Goal: Book appointment/travel/reservation

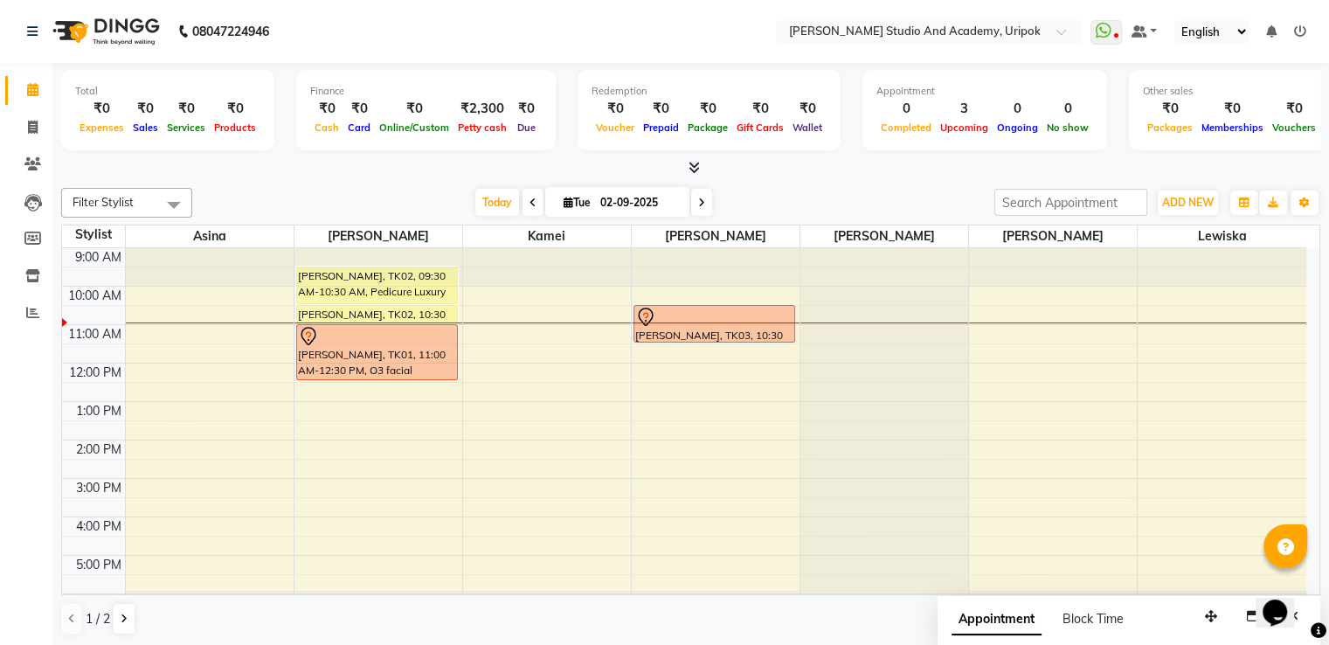
scroll to position [33, 0]
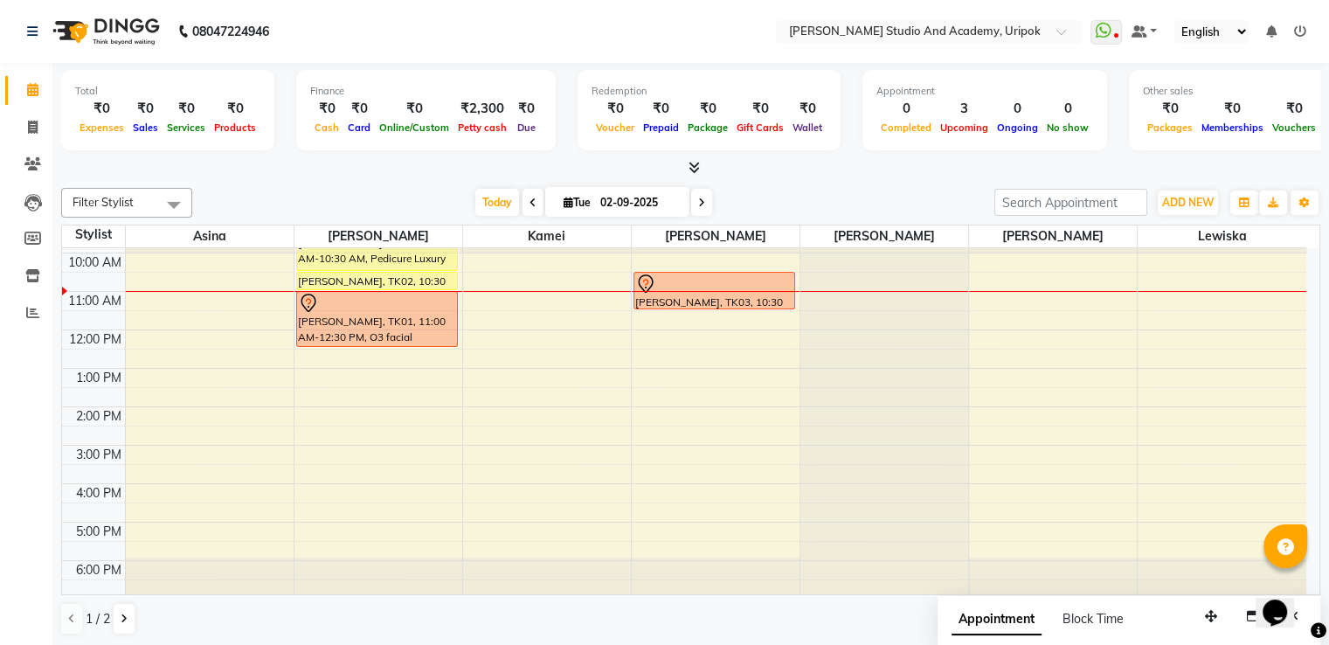
click at [667, 456] on div "9:00 AM 10:00 AM 11:00 AM 12:00 PM 1:00 PM 2:00 PM 3:00 PM 4:00 PM 5:00 PM 6:00…" at bounding box center [684, 407] width 1244 height 384
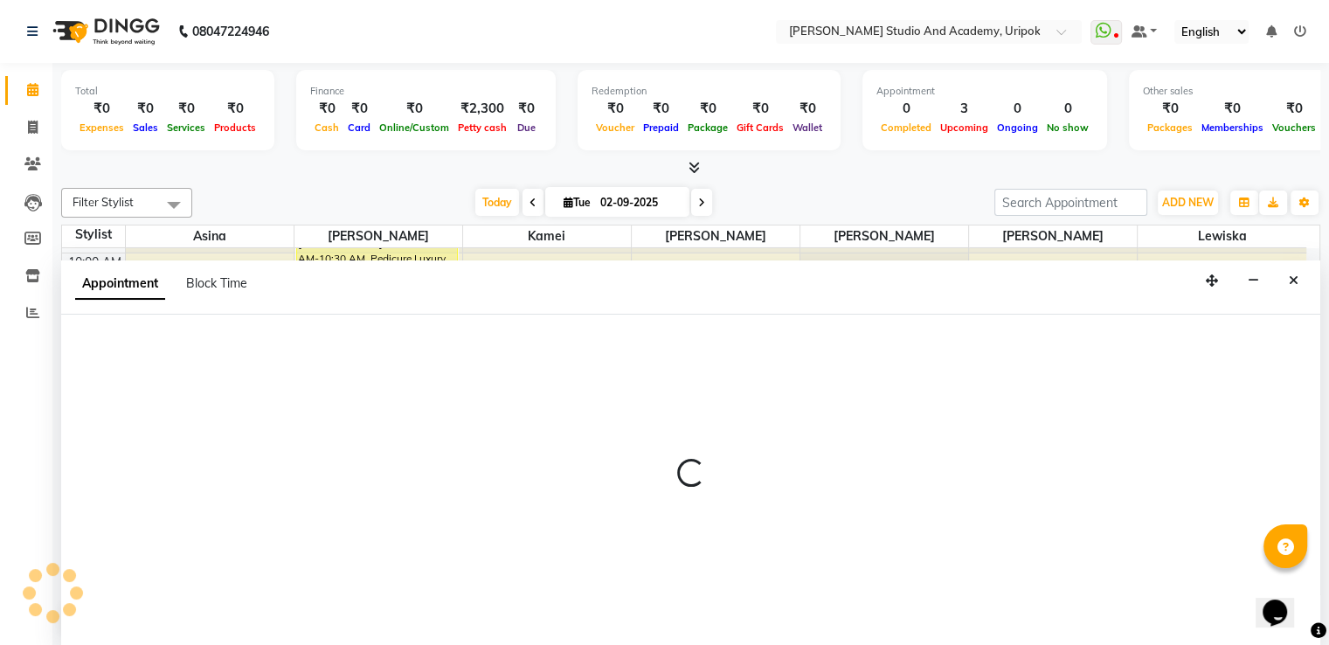
scroll to position [1, 0]
select select "29614"
select select "900"
select select "tentative"
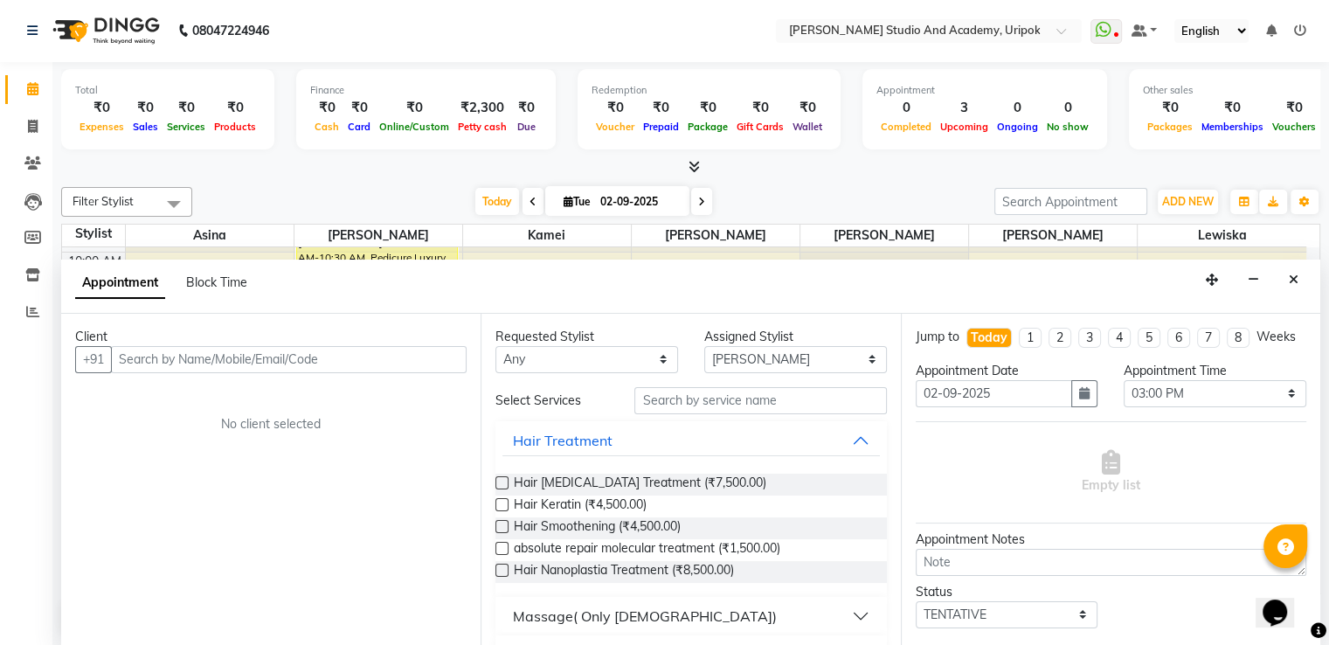
click at [255, 357] on input "text" at bounding box center [289, 359] width 356 height 27
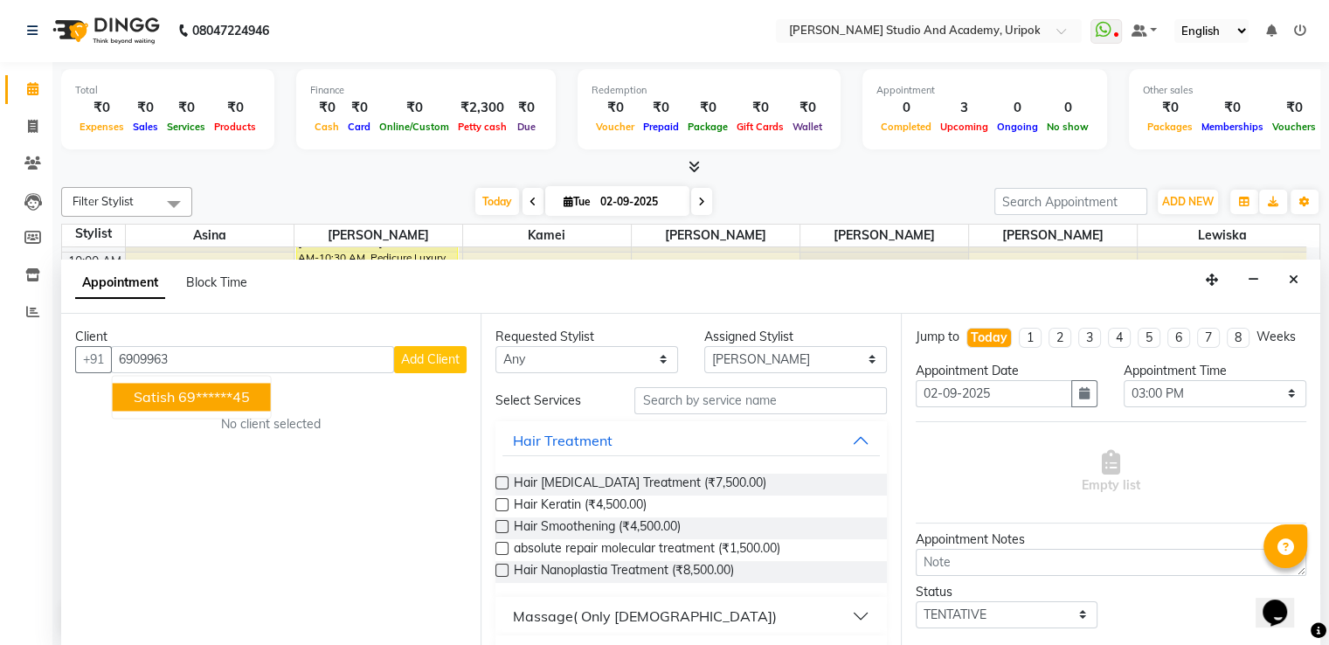
click at [157, 357] on input "6909963" at bounding box center [252, 359] width 283 height 27
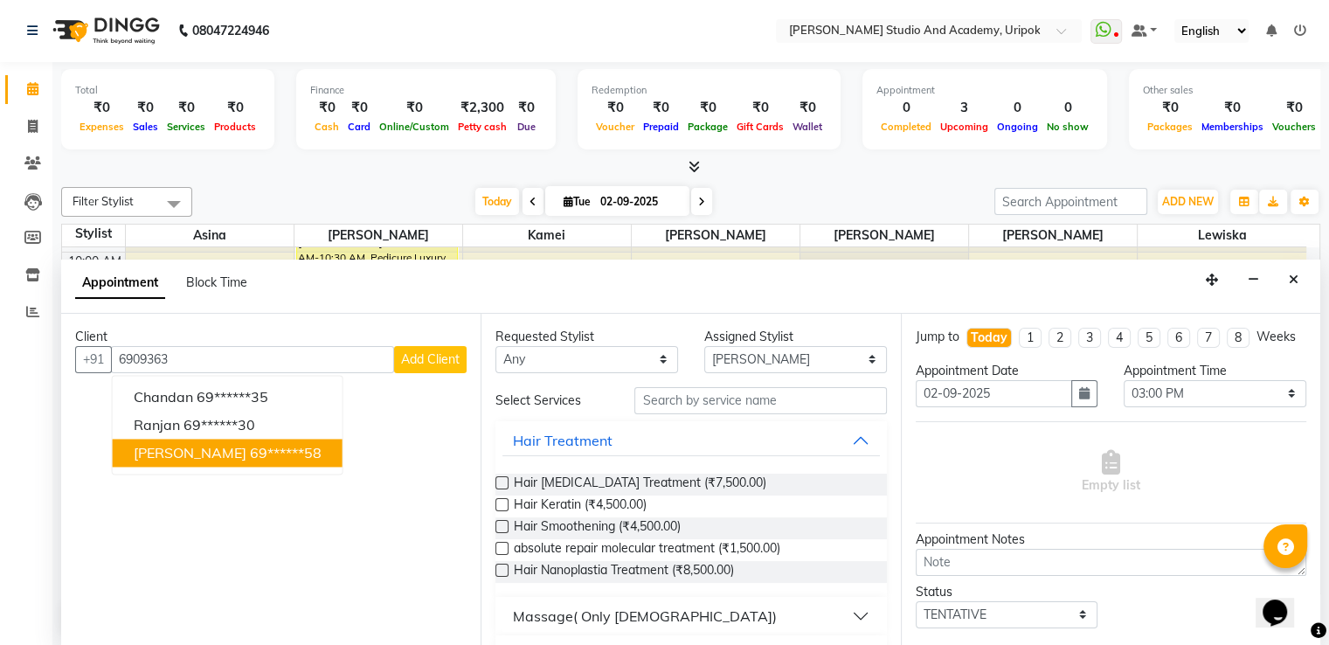
click at [168, 450] on span "[PERSON_NAME]" at bounding box center [190, 452] width 113 height 17
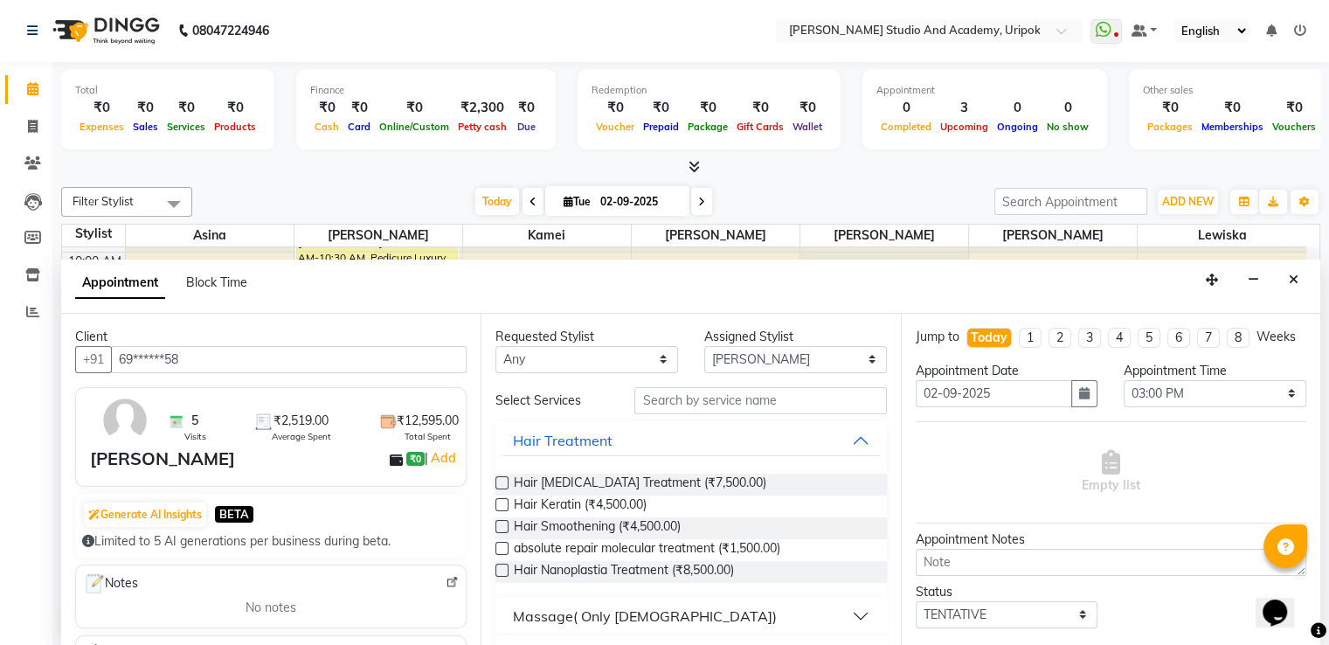
type input "69******58"
click at [549, 346] on select "Any [PERSON_NAME] [PERSON_NAME] Maimom [PERSON_NAME] [PERSON_NAME]" at bounding box center [587, 359] width 183 height 27
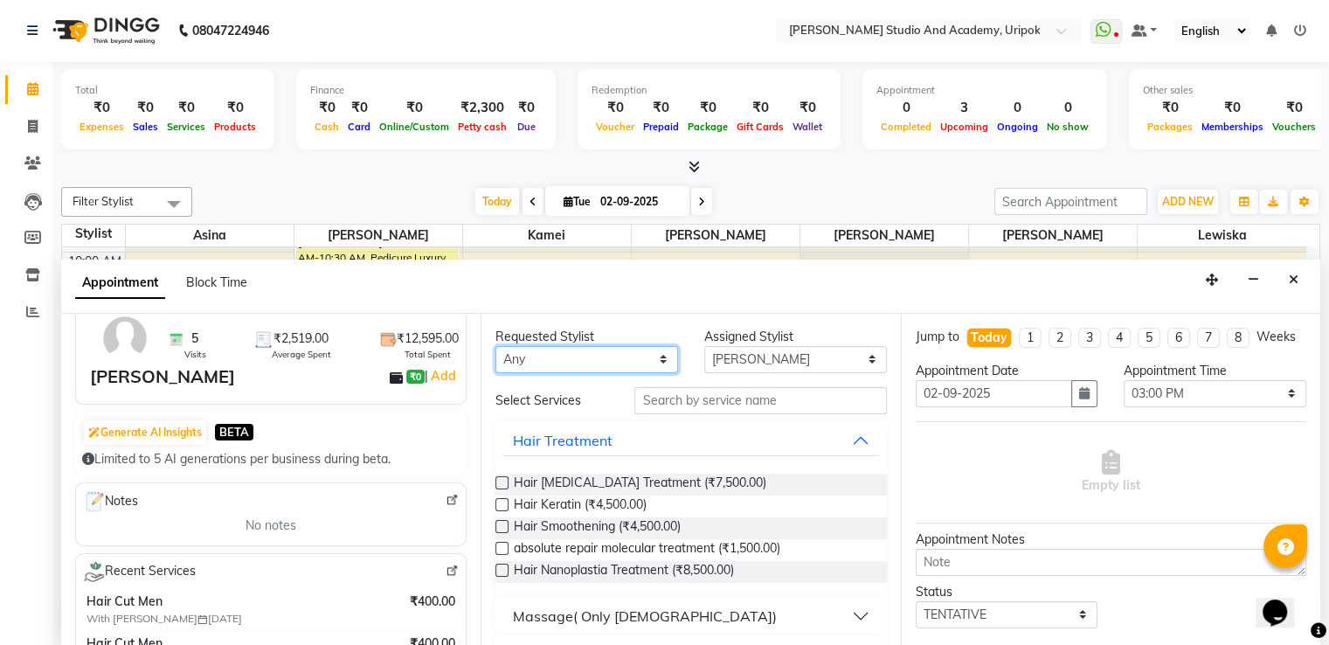
scroll to position [0, 0]
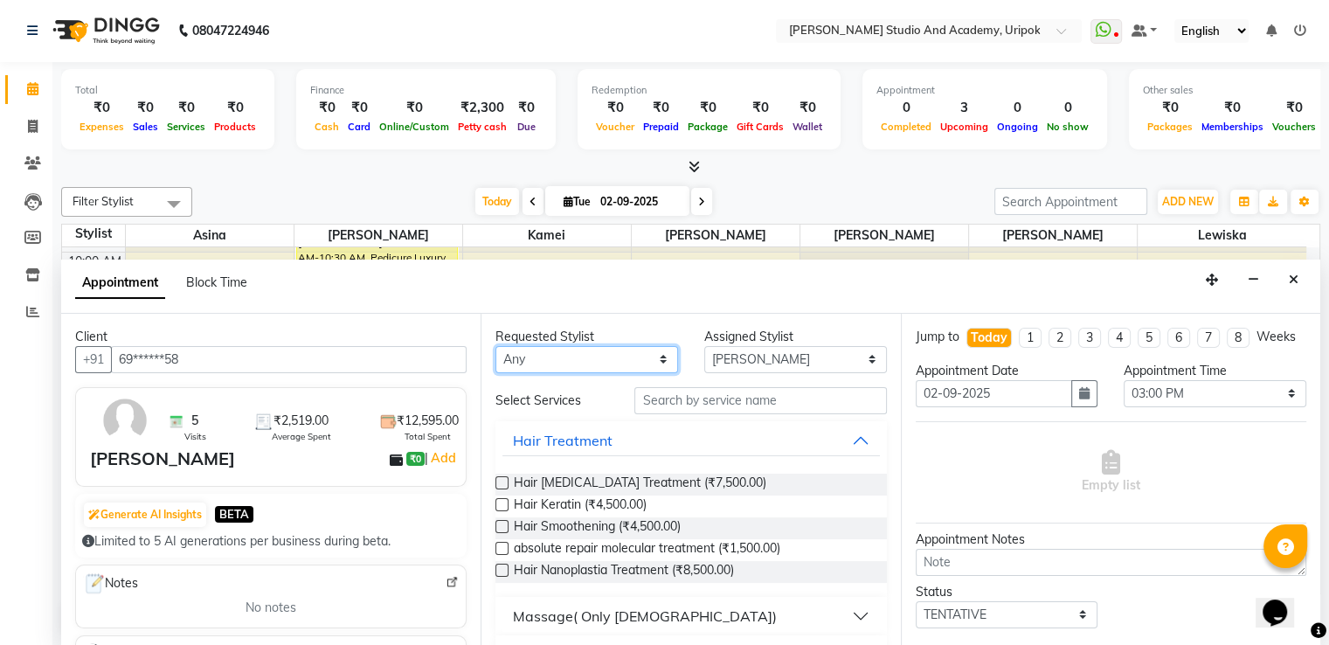
click at [563, 348] on select "Any [PERSON_NAME] [PERSON_NAME] Maimom [PERSON_NAME] [PERSON_NAME]" at bounding box center [587, 359] width 183 height 27
select select "29614"
click at [496, 346] on select "Any [PERSON_NAME] [PERSON_NAME] Maimom [PERSON_NAME] [PERSON_NAME]" at bounding box center [587, 359] width 183 height 27
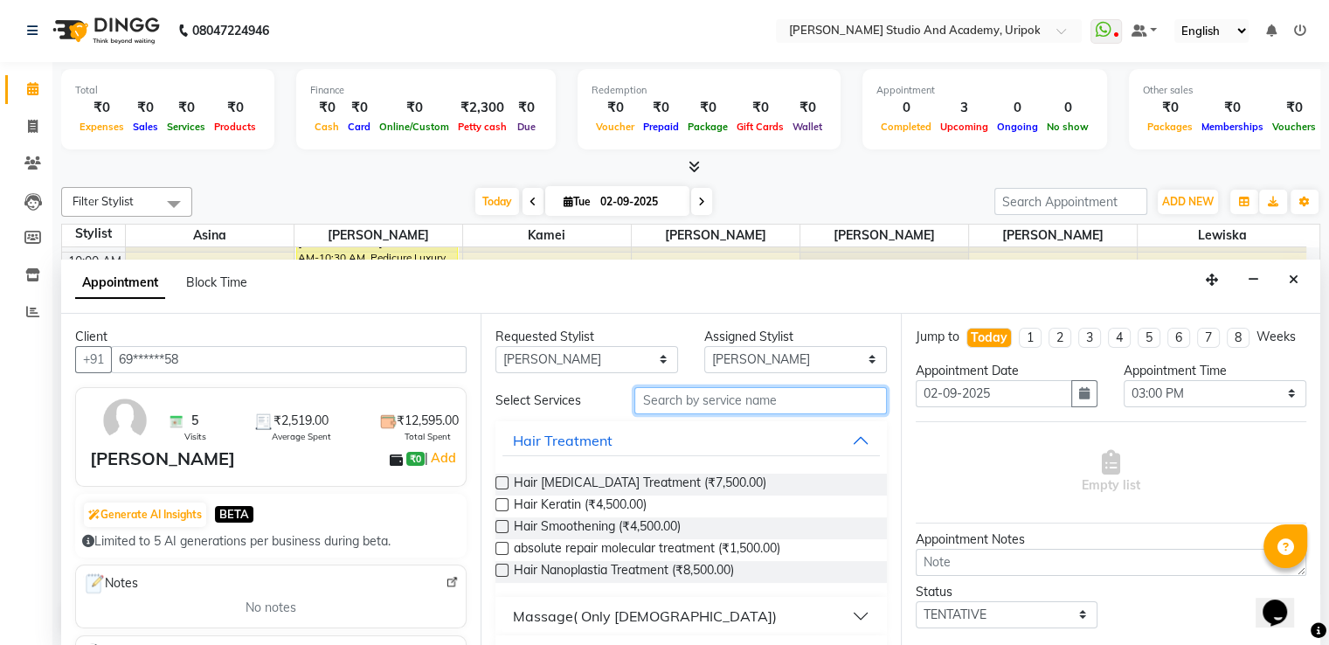
click at [685, 390] on input "text" at bounding box center [760, 400] width 252 height 27
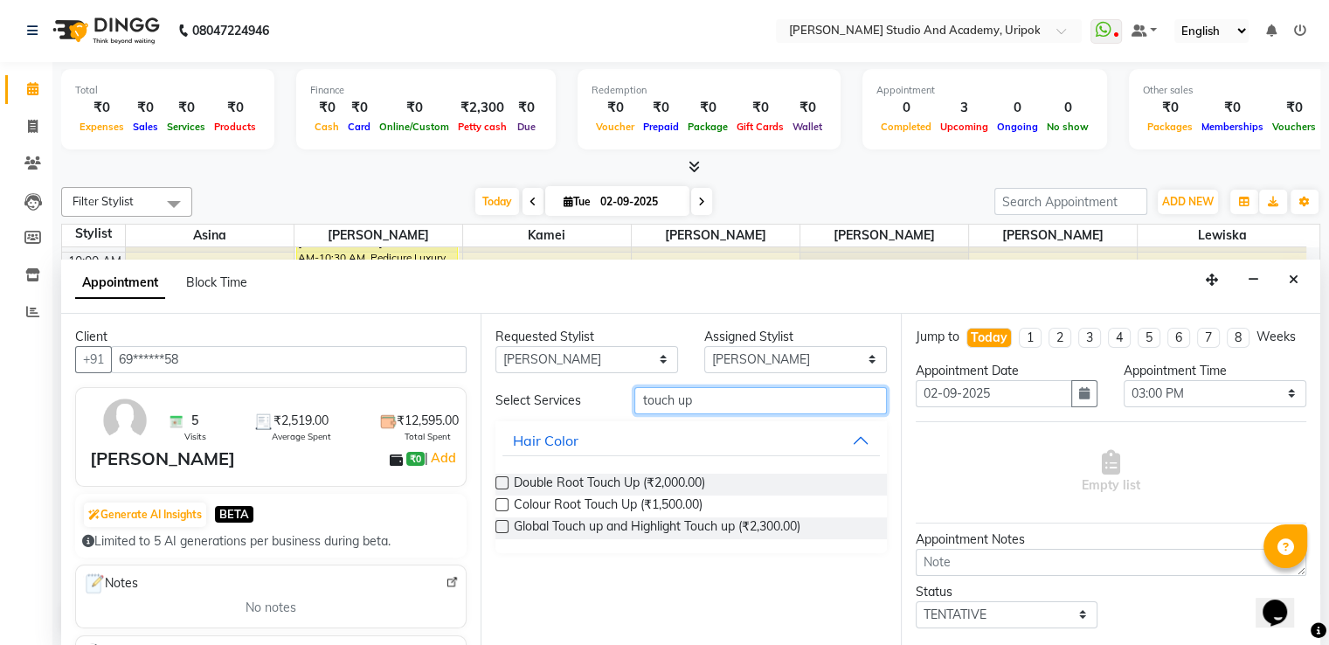
type input "touch up"
click at [501, 504] on label at bounding box center [502, 504] width 13 height 13
click at [501, 504] on input "checkbox" at bounding box center [501, 506] width 11 height 11
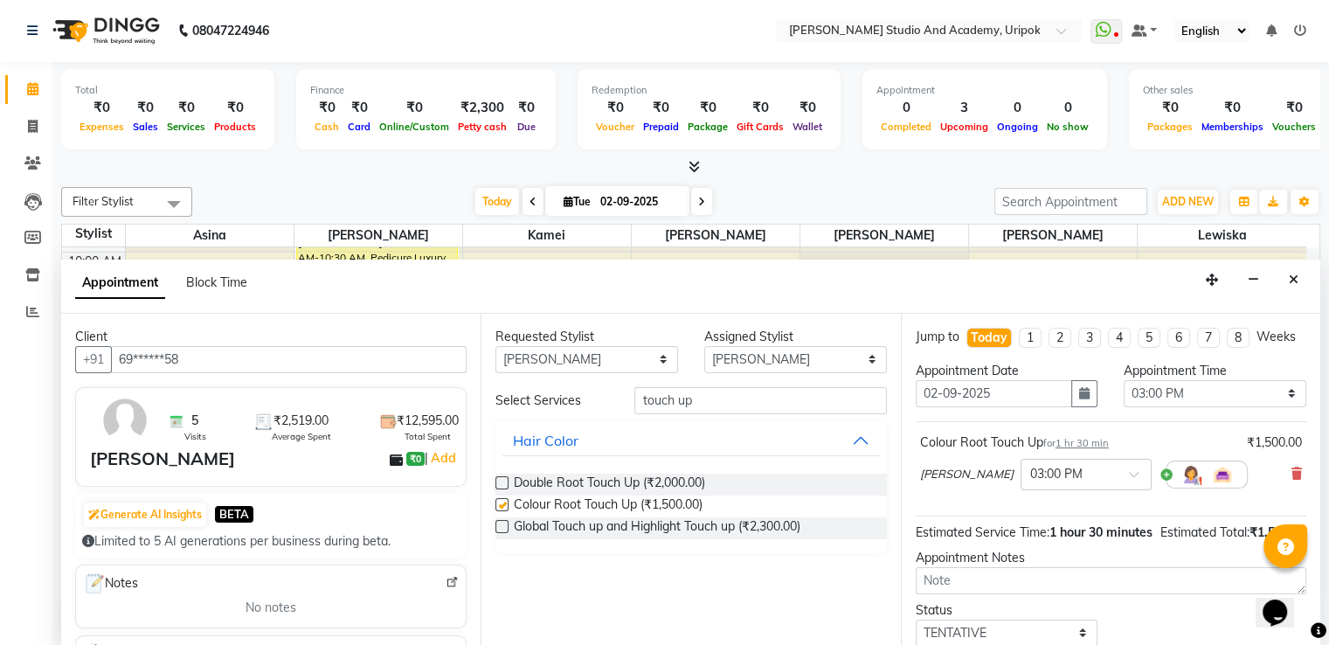
checkbox input "false"
click at [1030, 482] on input "text" at bounding box center [1068, 473] width 77 height 18
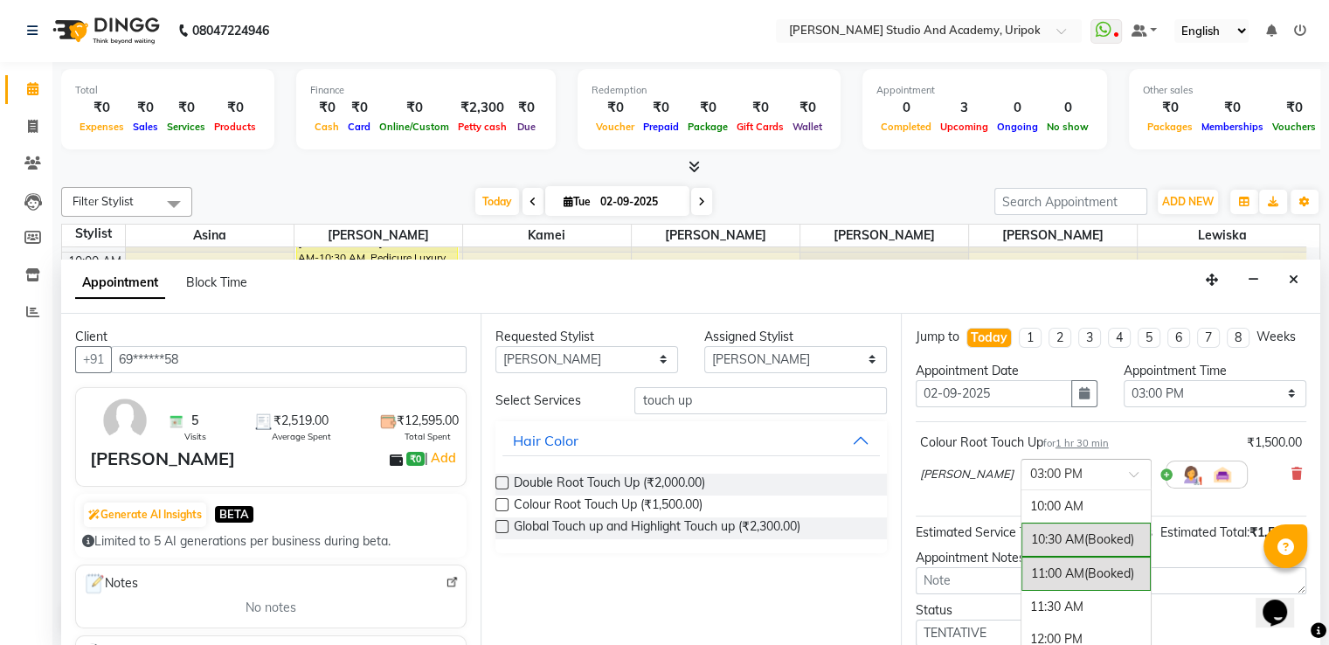
scroll to position [325, 0]
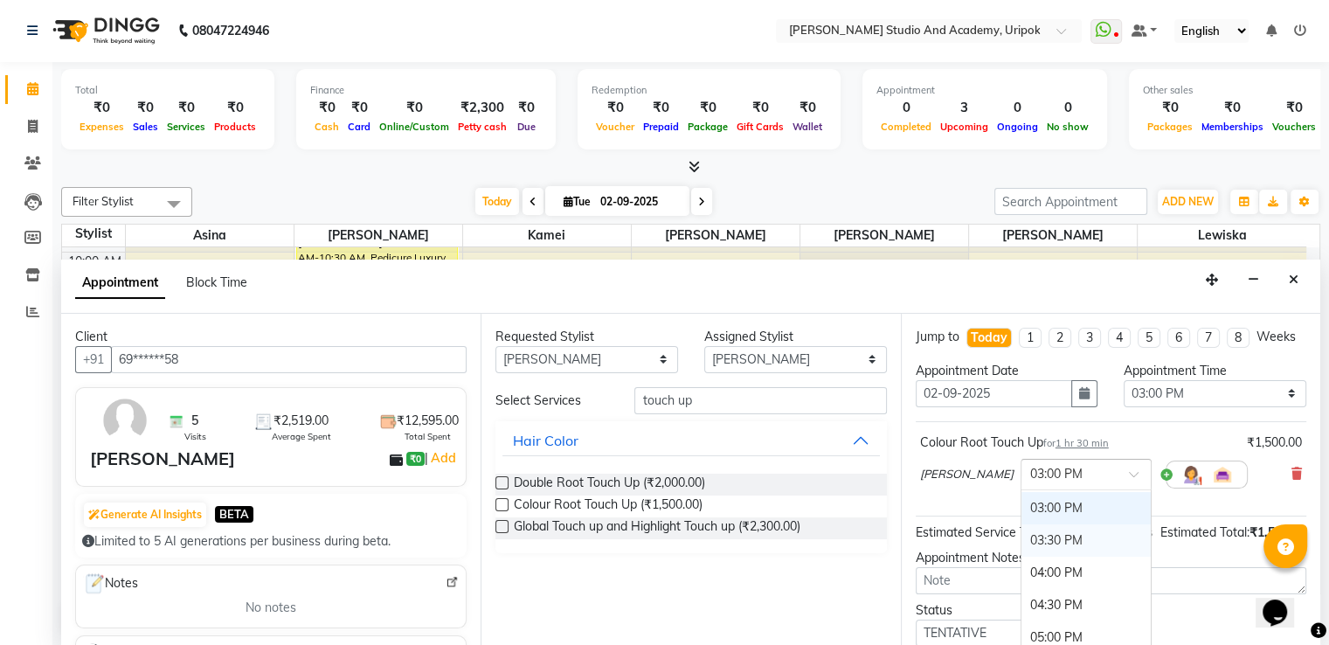
click at [1022, 557] on div "03:30 PM" at bounding box center [1086, 540] width 129 height 32
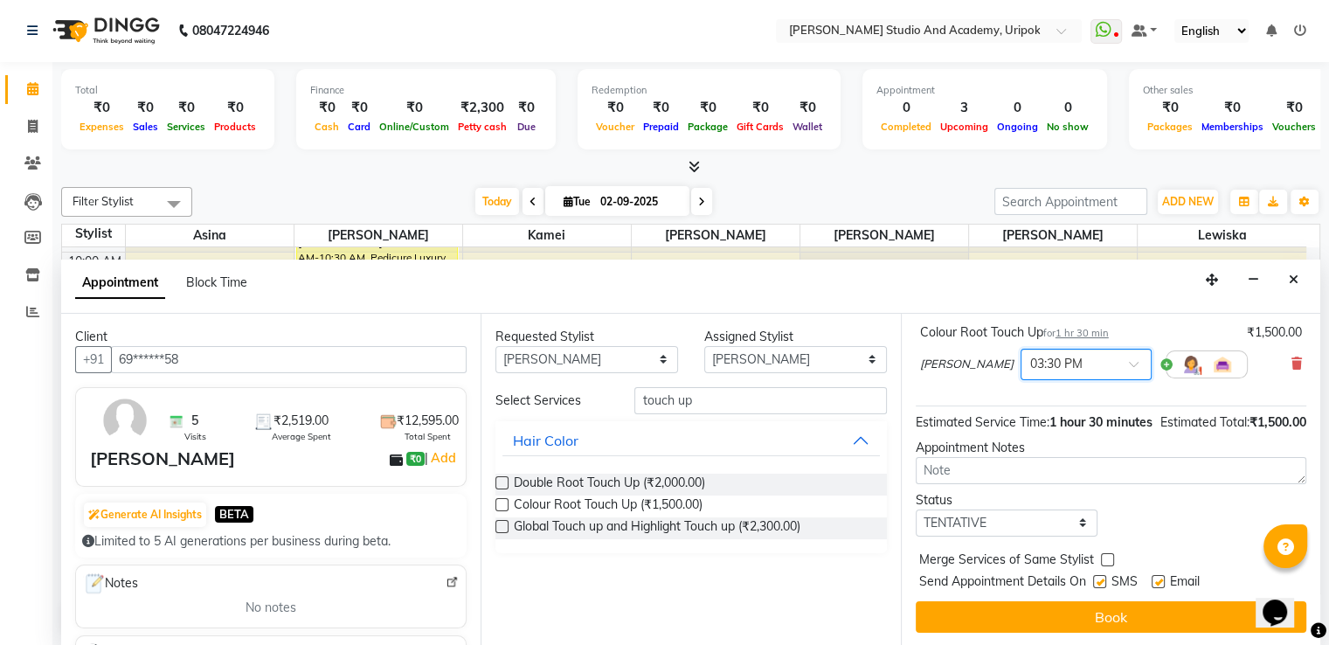
scroll to position [144, 0]
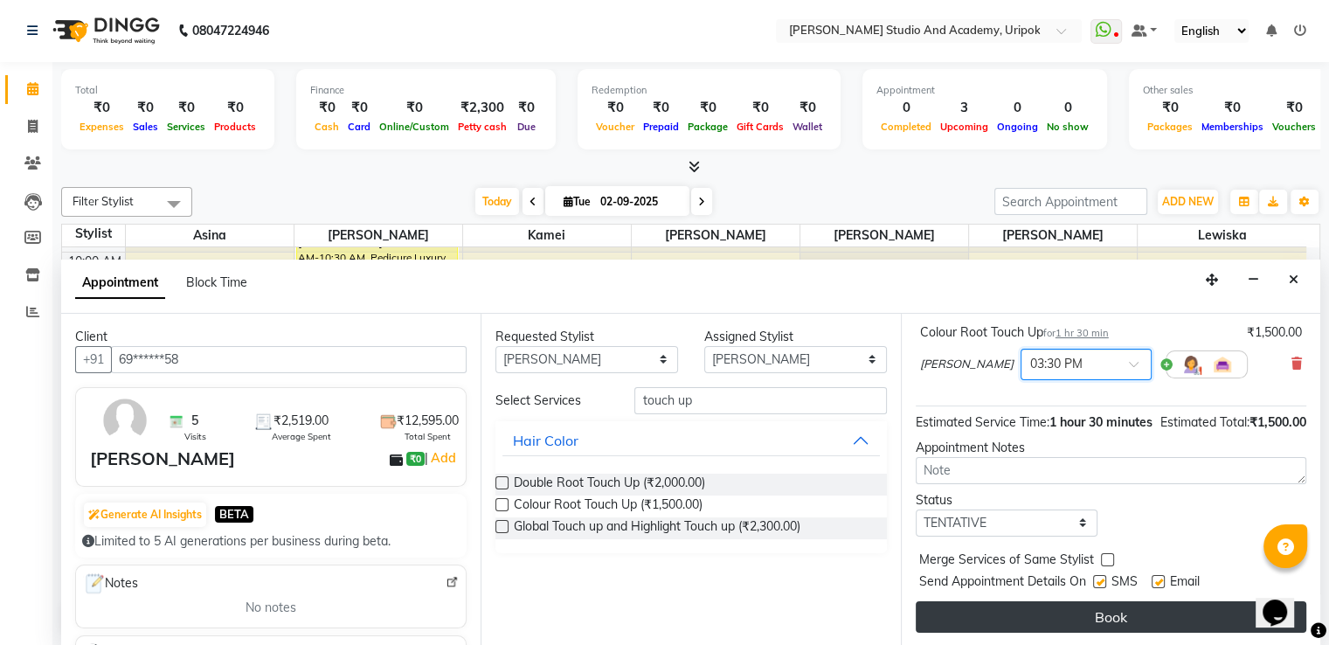
click at [1122, 602] on button "Book" at bounding box center [1111, 616] width 391 height 31
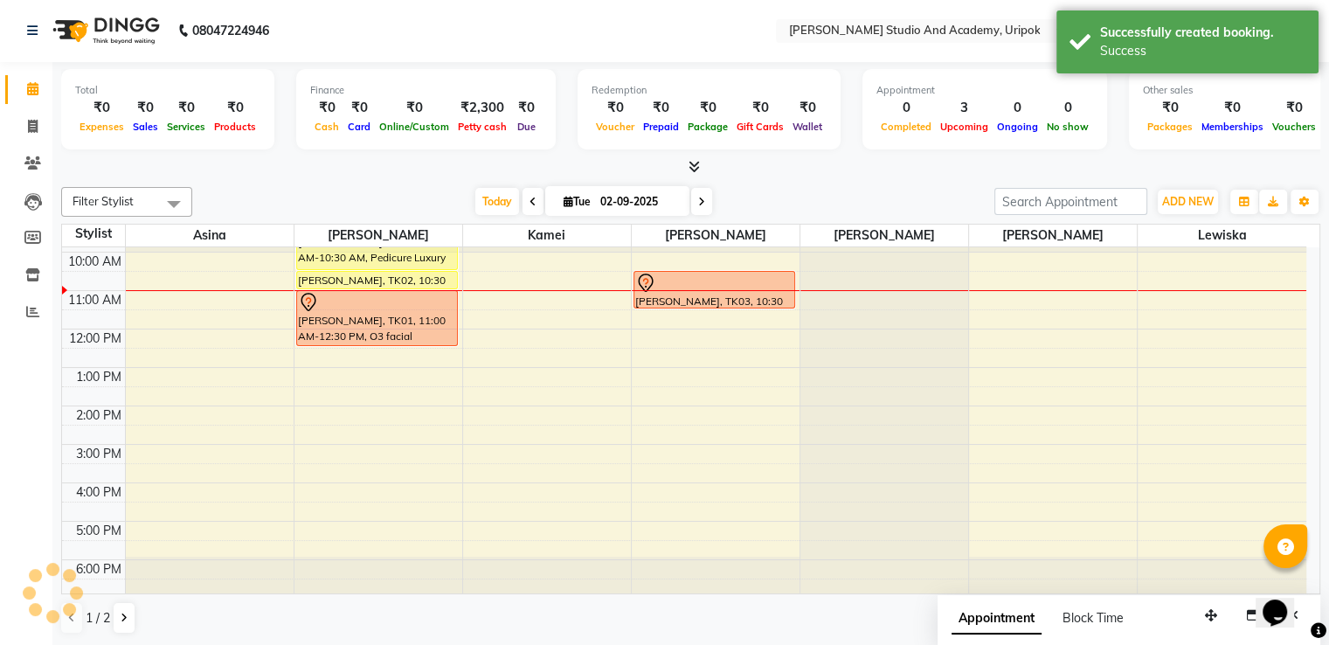
scroll to position [0, 0]
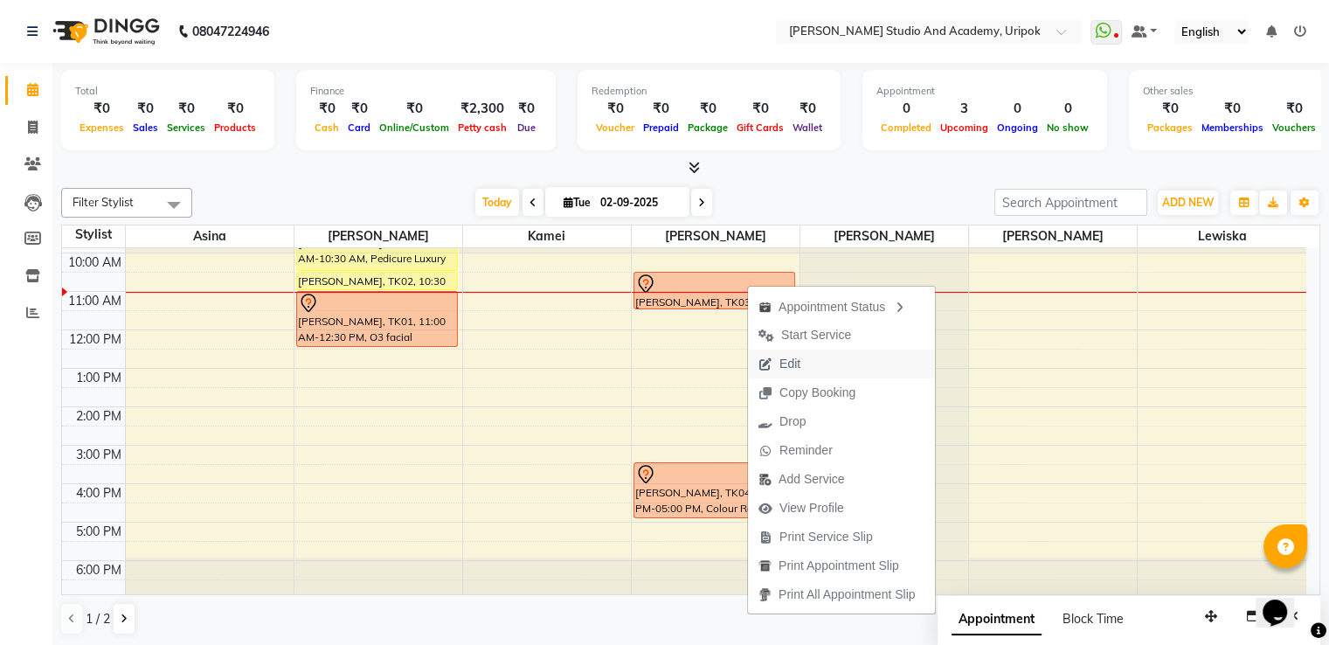
click at [789, 364] on span "Edit" at bounding box center [790, 364] width 21 height 18
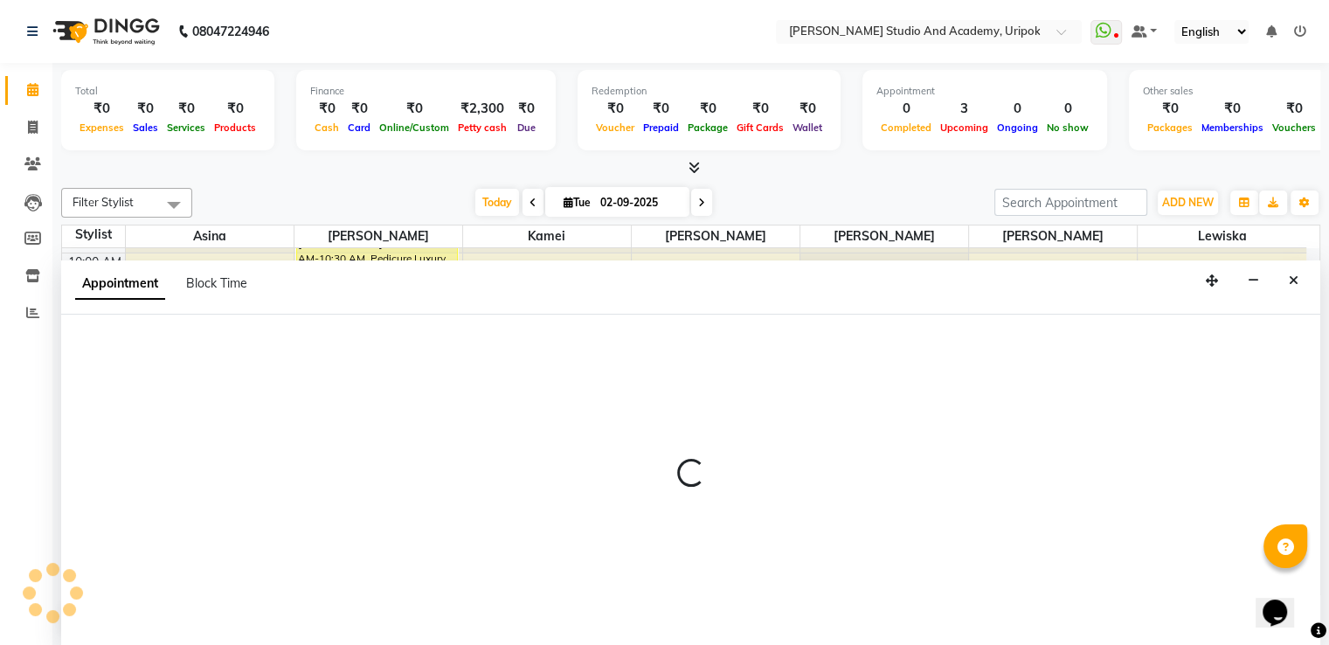
scroll to position [1, 0]
select select "tentative"
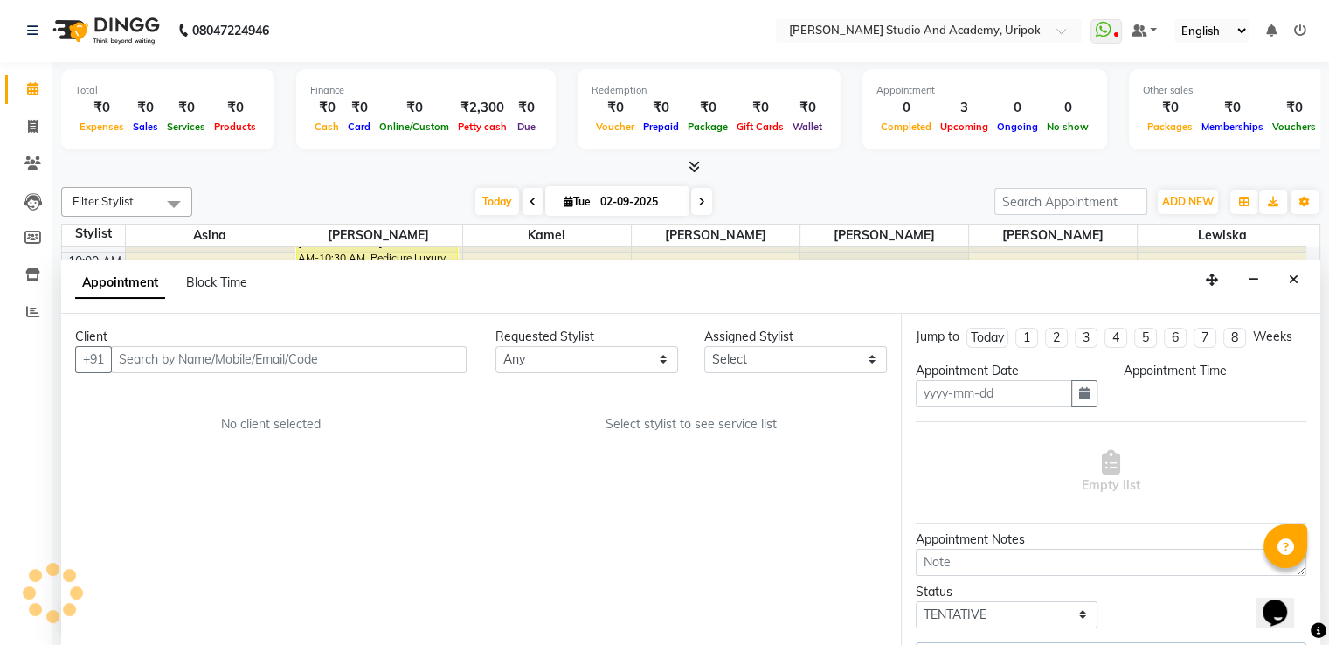
type input "02-09-2025"
select select "630"
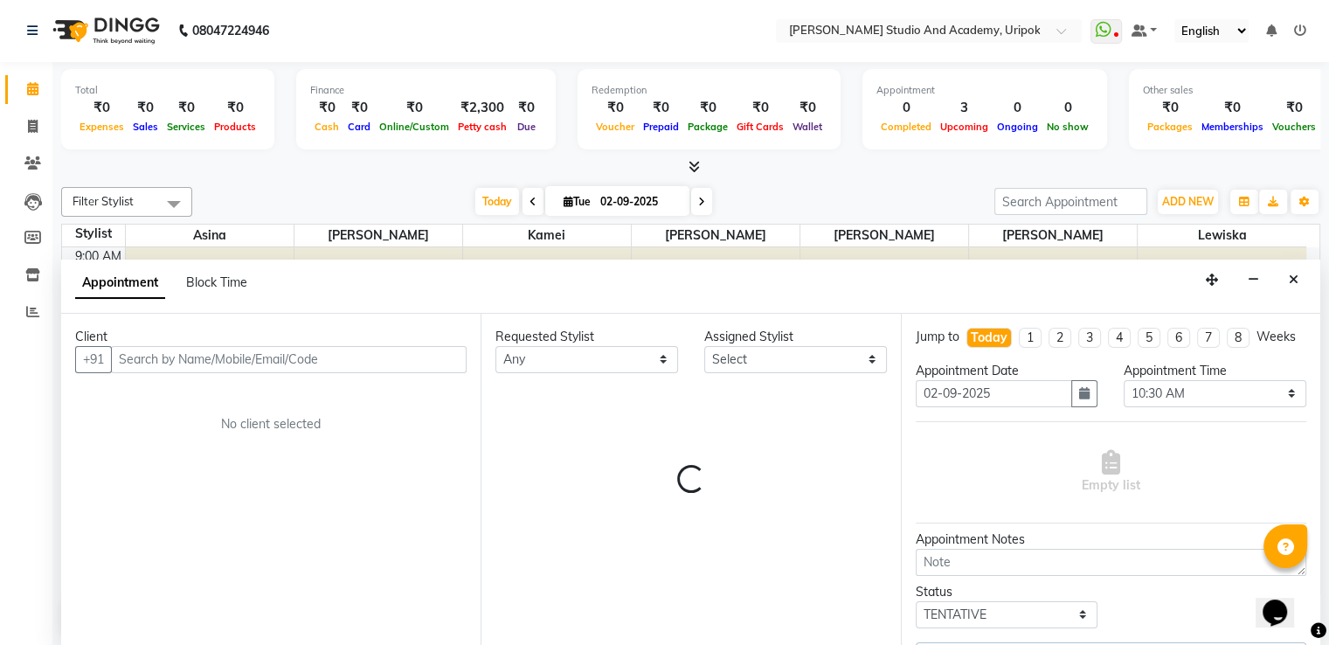
select select "29614"
select select "2142"
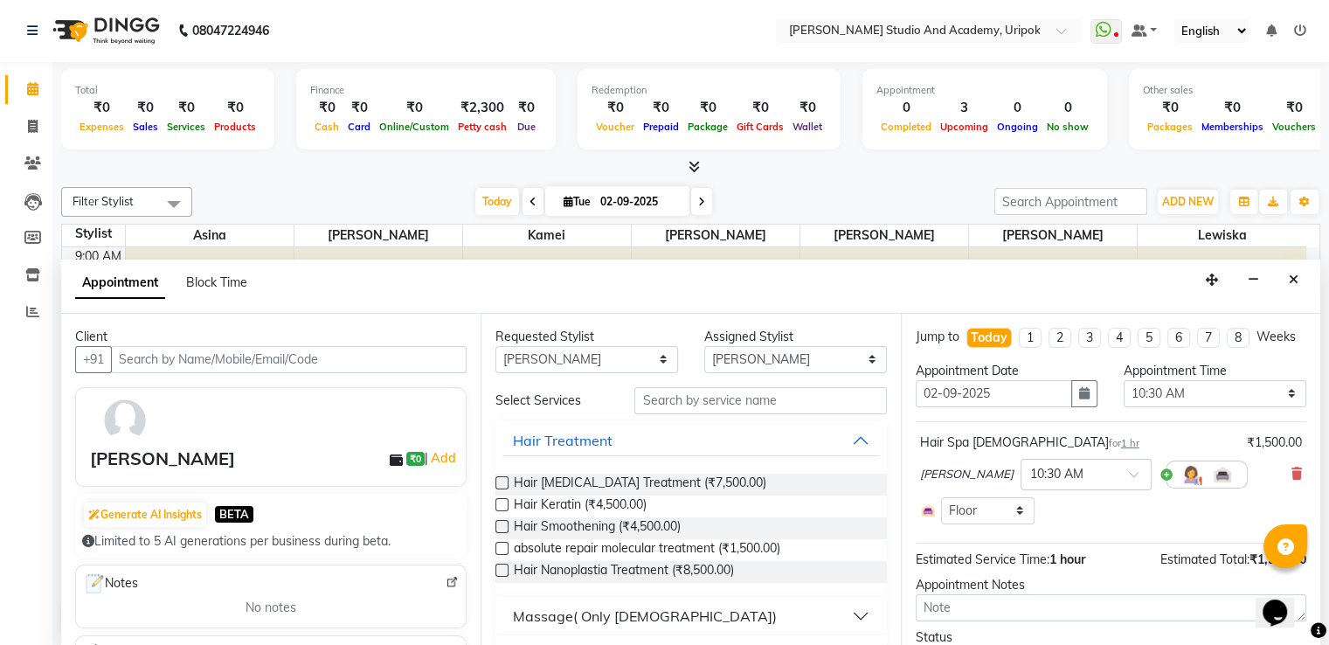
scroll to position [33, 0]
click at [1293, 281] on icon "Close" at bounding box center [1294, 280] width 10 height 12
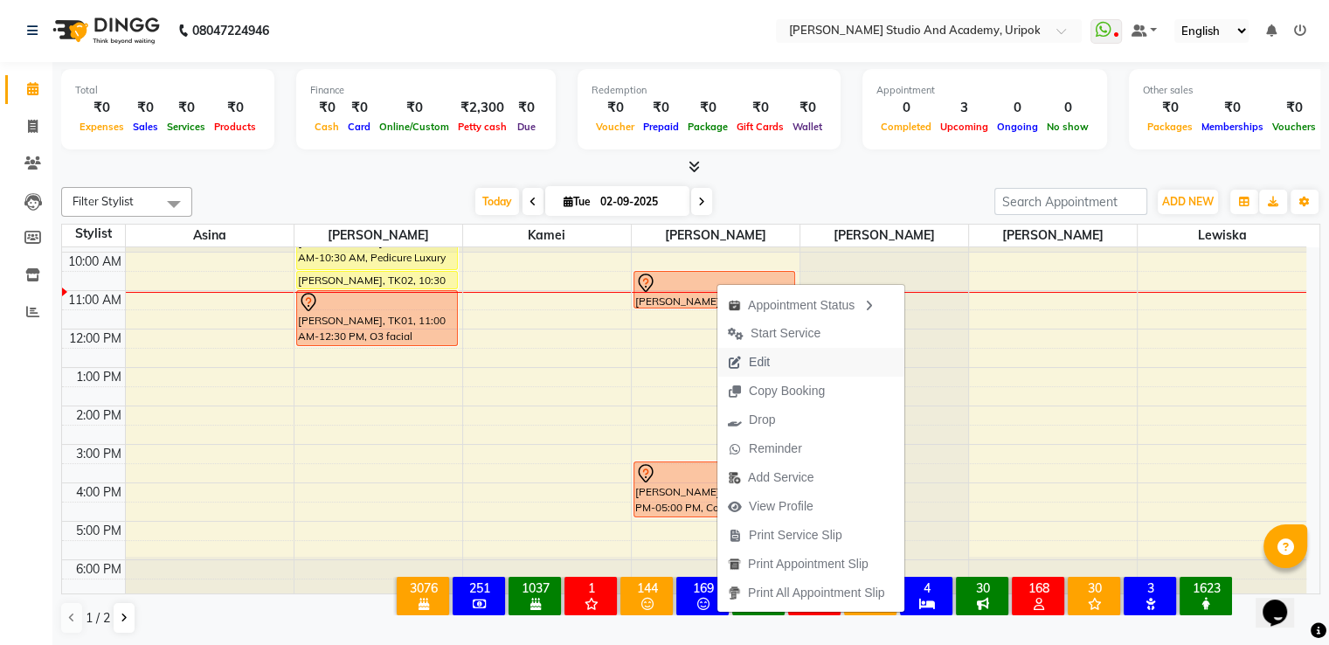
click at [768, 364] on span "Edit" at bounding box center [759, 362] width 21 height 18
select select "tentative"
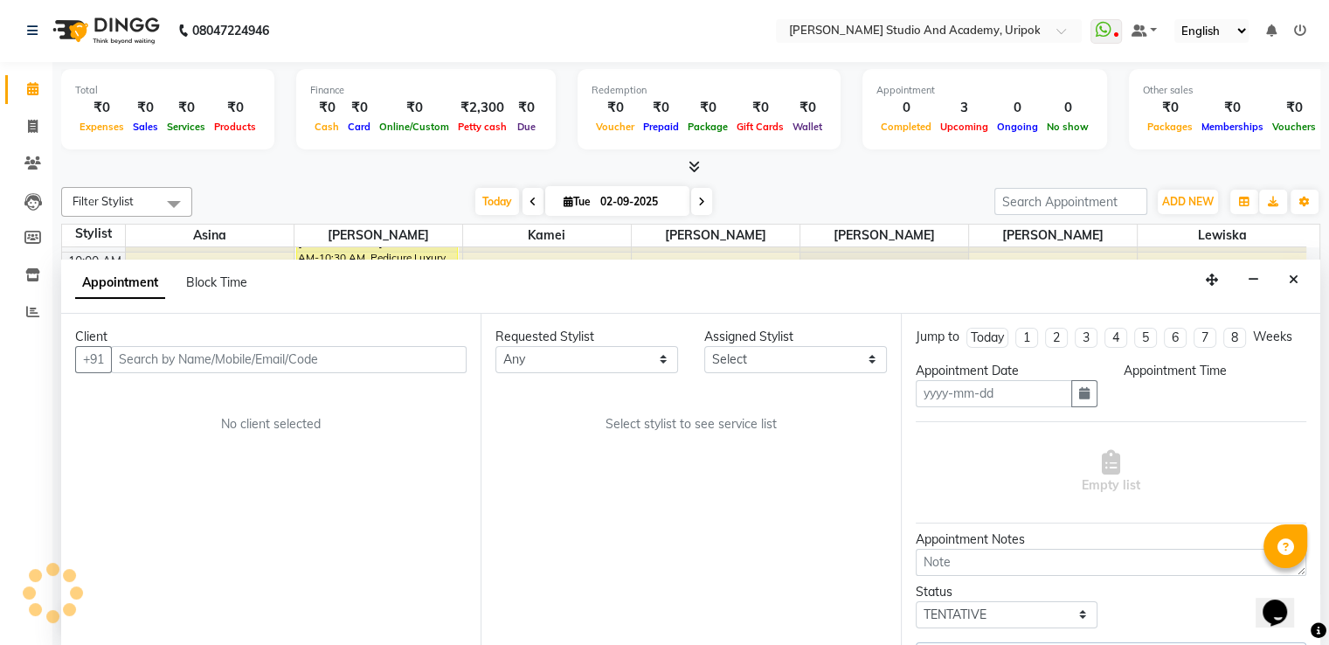
type input "02-09-2025"
select select "630"
select select "29614"
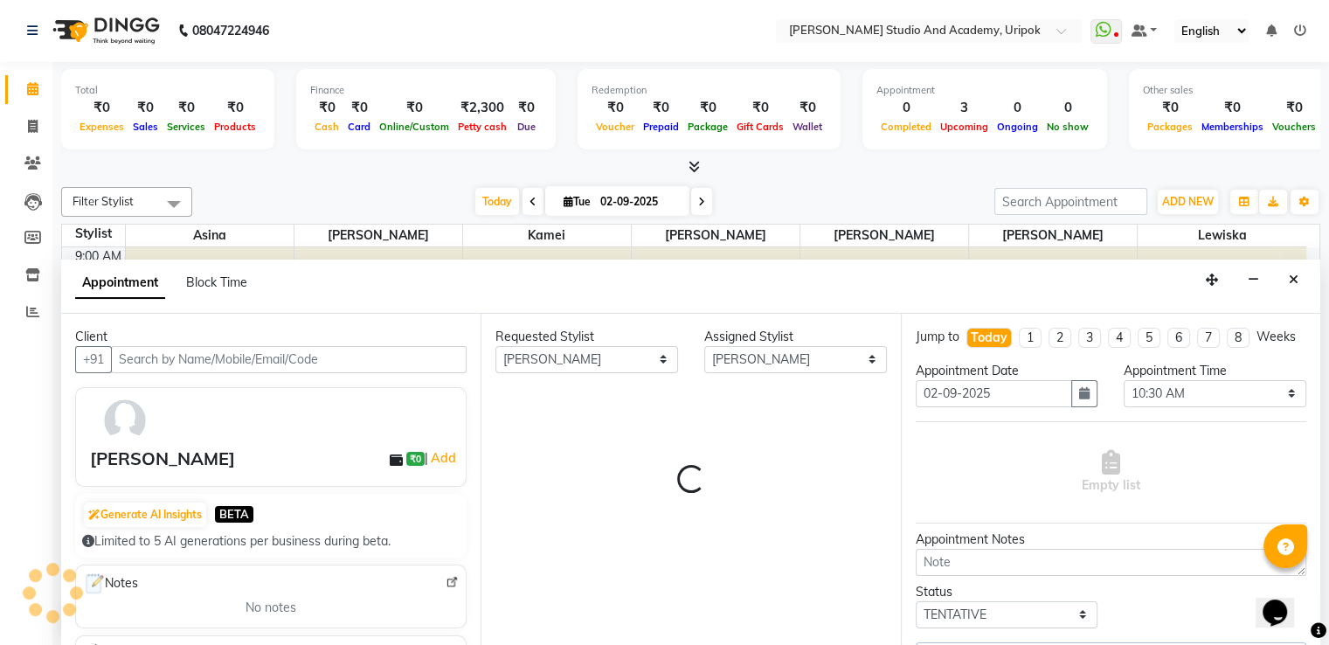
scroll to position [33, 0]
select select "2142"
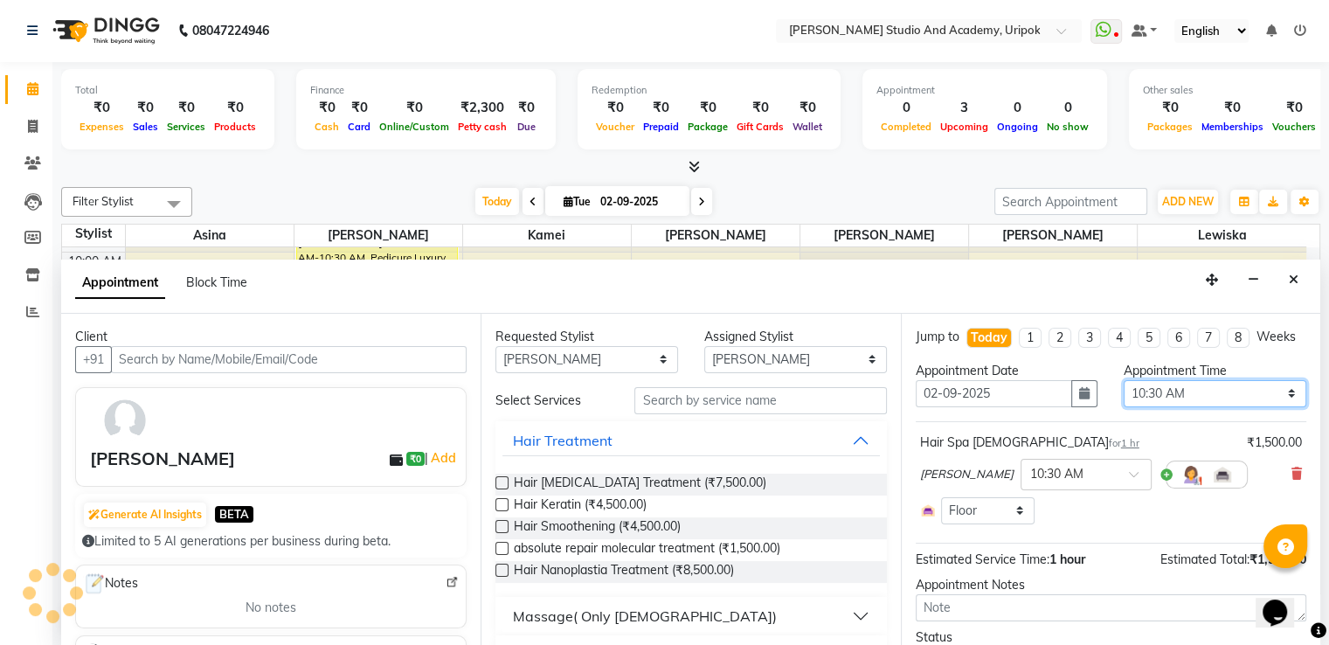
click at [1140, 406] on select "Select 10:00 AM 10:30 AM 11:00 AM 11:30 AM 12:00 PM 12:30 PM 01:00 PM 01:30 PM …" at bounding box center [1215, 393] width 183 height 27
select select "660"
click at [1124, 394] on select "Select 10:00 AM 10:30 AM 11:00 AM 11:30 AM 12:00 PM 12:30 PM 01:00 PM 01:30 PM …" at bounding box center [1215, 393] width 183 height 27
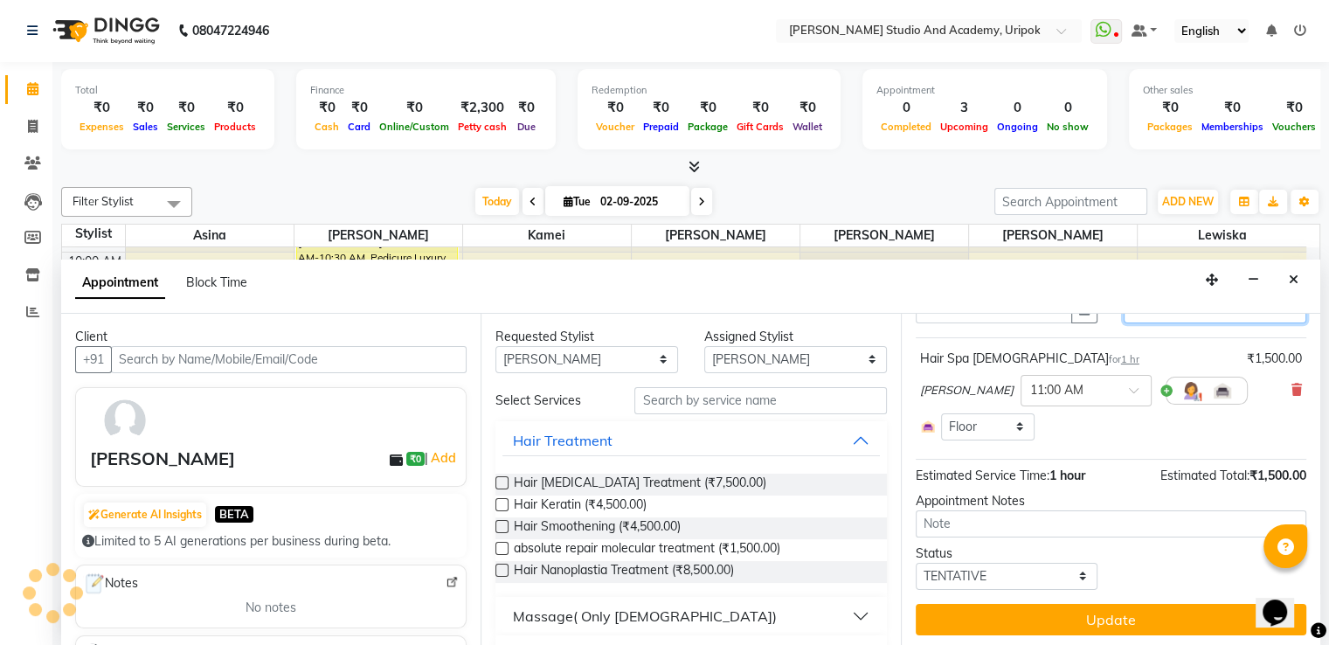
scroll to position [102, 0]
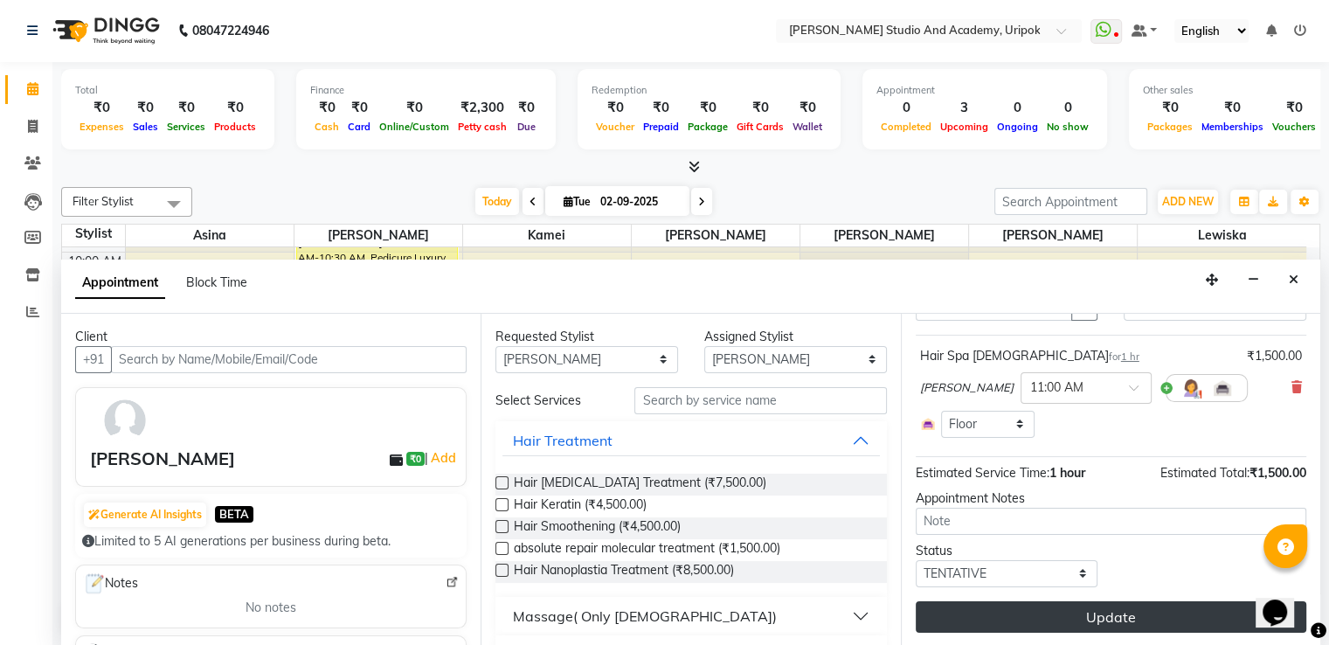
click at [1125, 616] on button "Update" at bounding box center [1111, 616] width 391 height 31
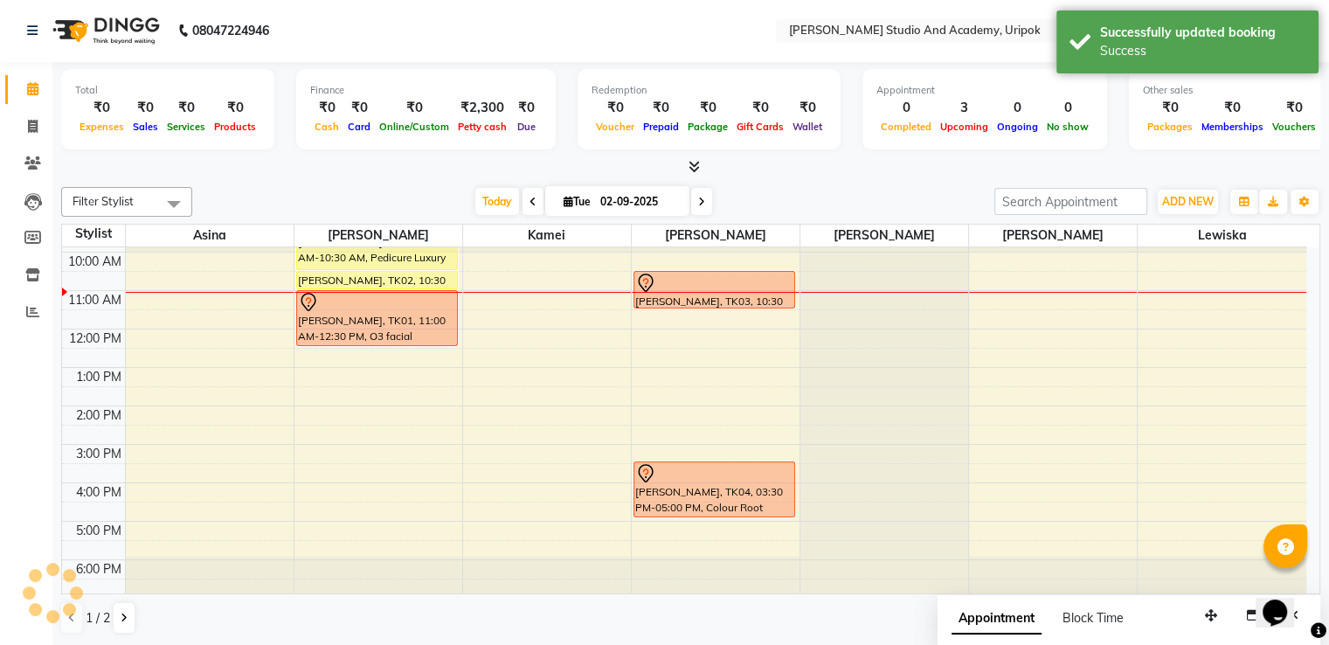
scroll to position [0, 0]
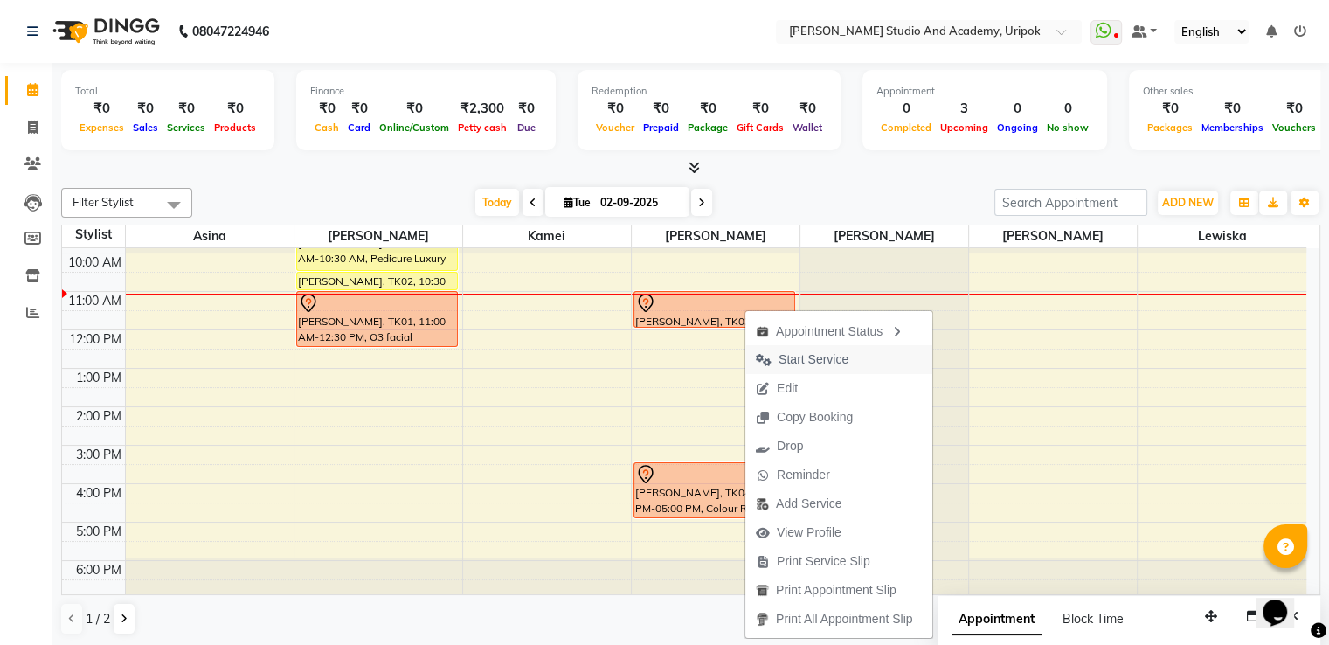
click at [789, 368] on span "Start Service" at bounding box center [802, 359] width 114 height 29
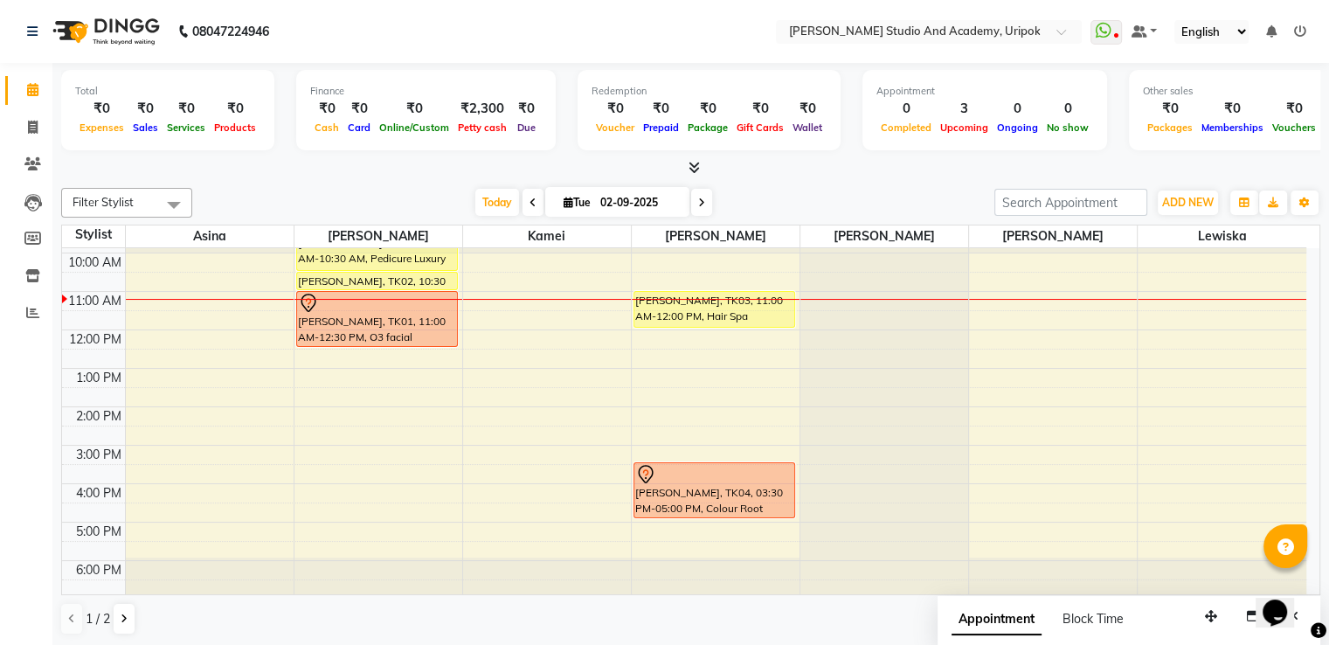
click at [517, 302] on div "9:00 AM 10:00 AM 11:00 AM 12:00 PM 1:00 PM 2:00 PM 3:00 PM 4:00 PM 5:00 PM 6:00…" at bounding box center [684, 407] width 1244 height 384
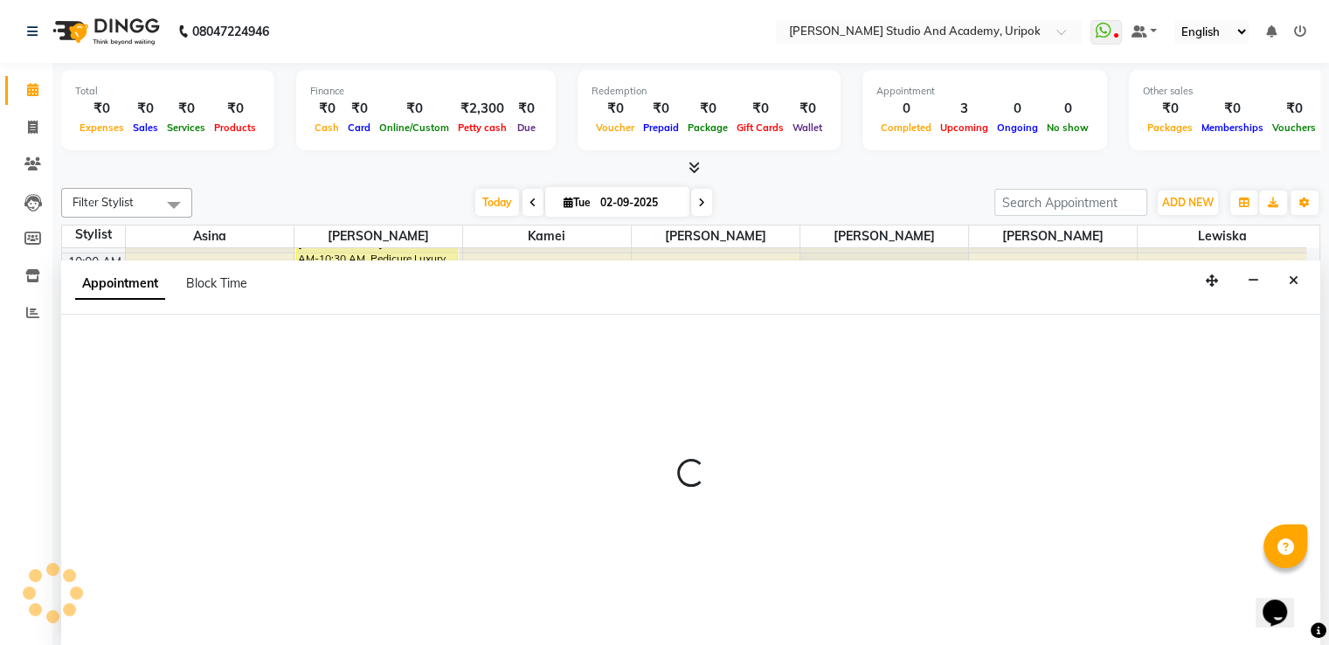
scroll to position [1, 0]
select select "71758"
select select "660"
select select "tentative"
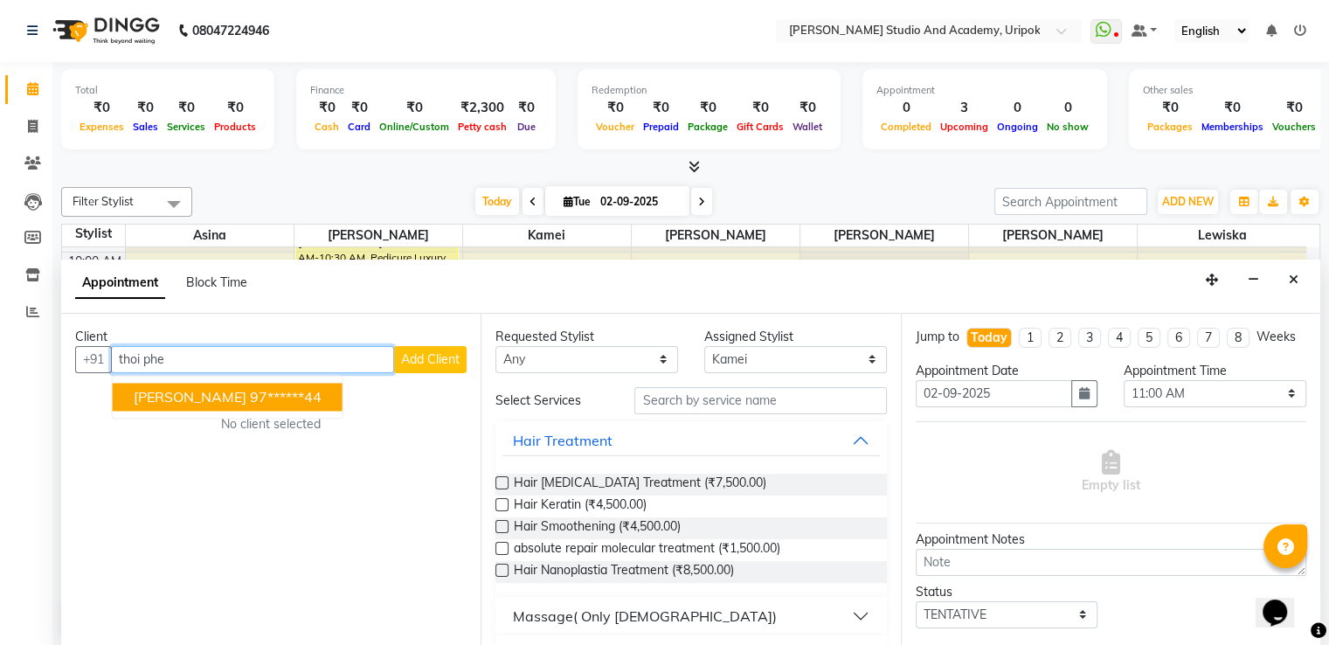
click at [218, 395] on span "[PERSON_NAME]" at bounding box center [190, 396] width 113 height 17
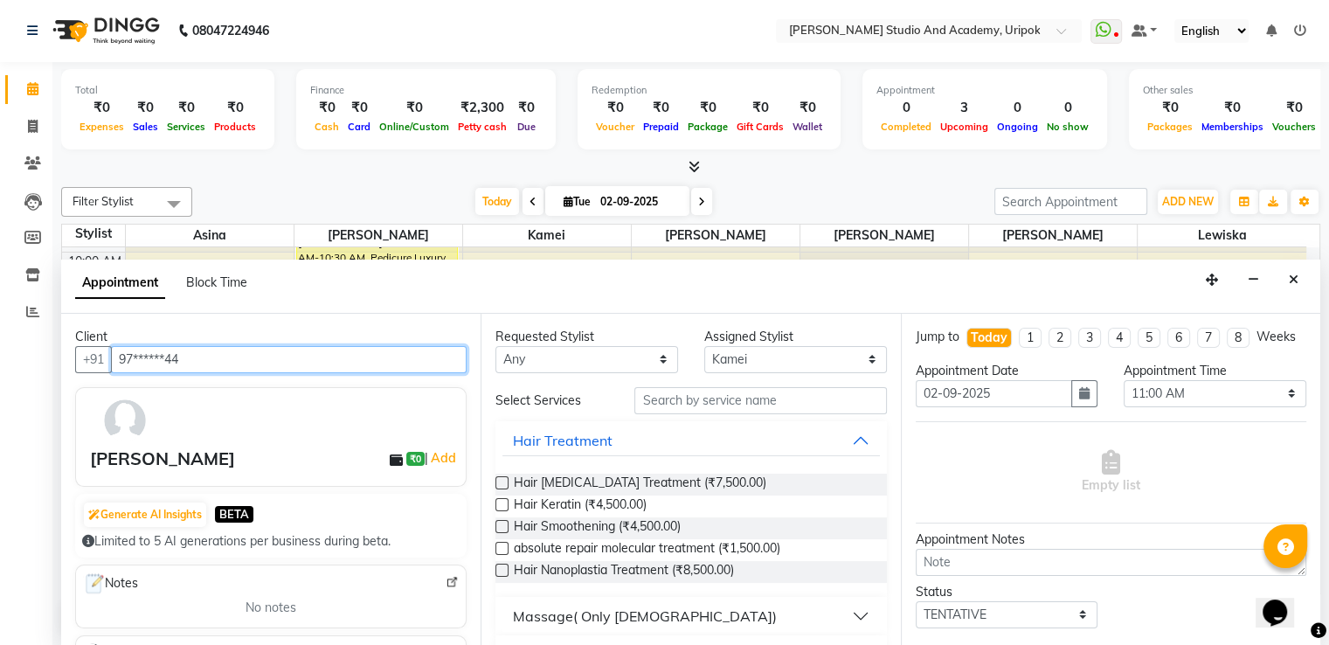
type input "97******44"
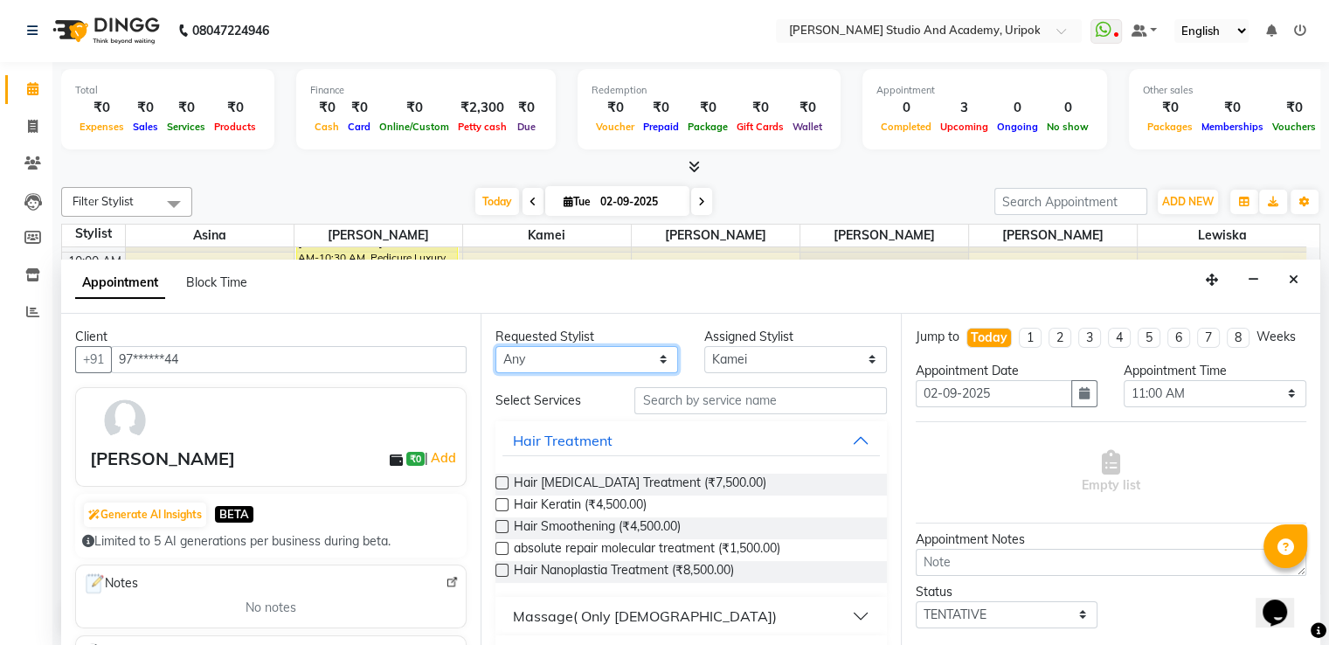
click at [545, 361] on select "Any [PERSON_NAME] [PERSON_NAME] Maimom [PERSON_NAME] [PERSON_NAME]" at bounding box center [587, 359] width 183 height 27
select select "71758"
click at [496, 346] on select "Any [PERSON_NAME] [PERSON_NAME] Maimom [PERSON_NAME] [PERSON_NAME]" at bounding box center [587, 359] width 183 height 27
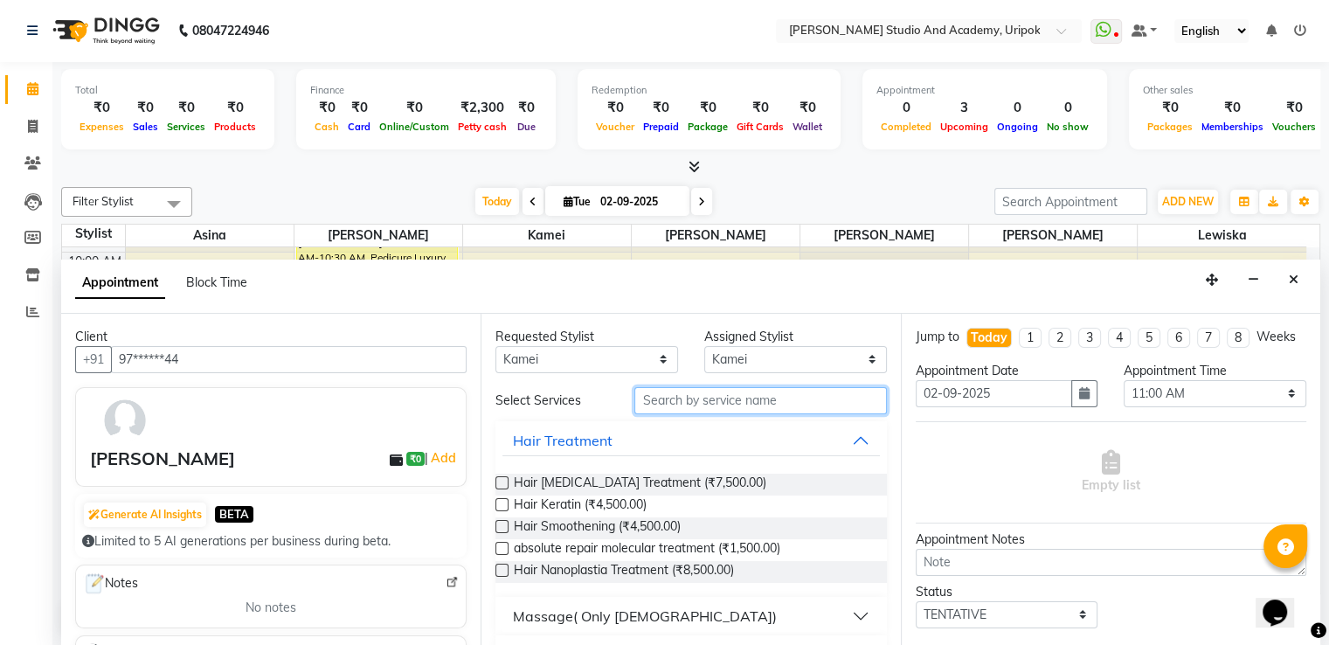
click at [663, 406] on input "text" at bounding box center [760, 400] width 252 height 27
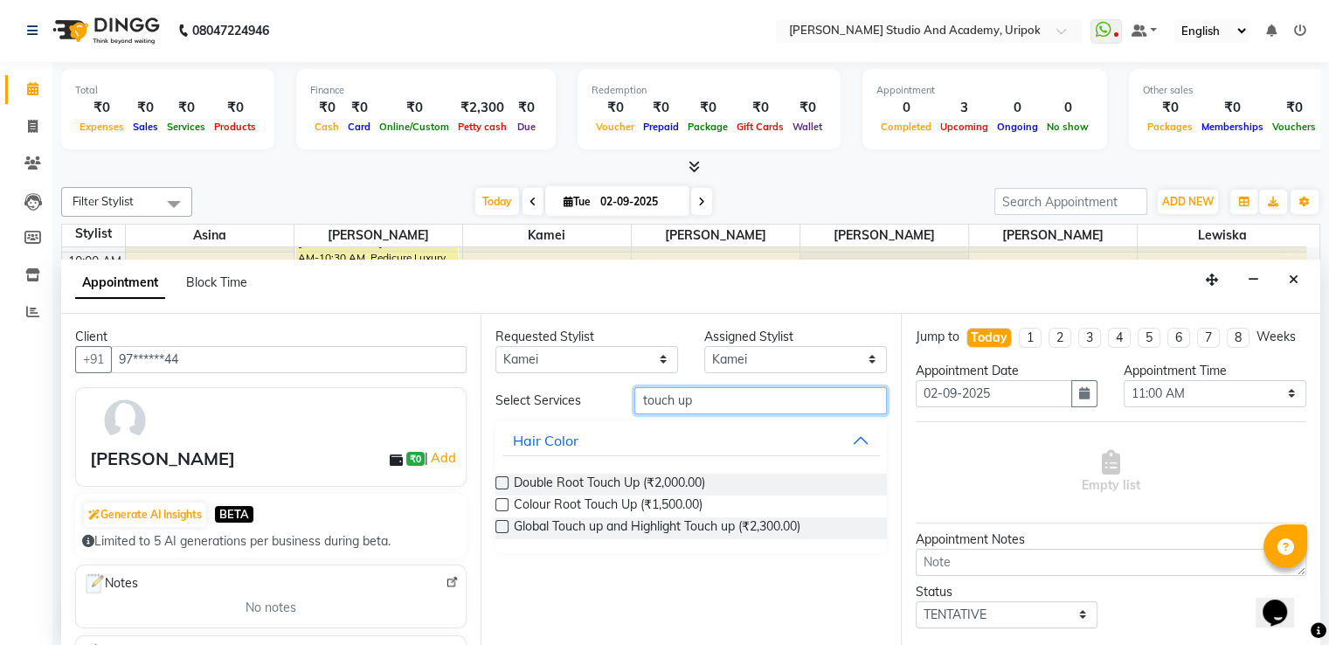
type input "touch up"
click at [496, 503] on label at bounding box center [502, 504] width 13 height 13
click at [496, 503] on input "checkbox" at bounding box center [501, 506] width 11 height 11
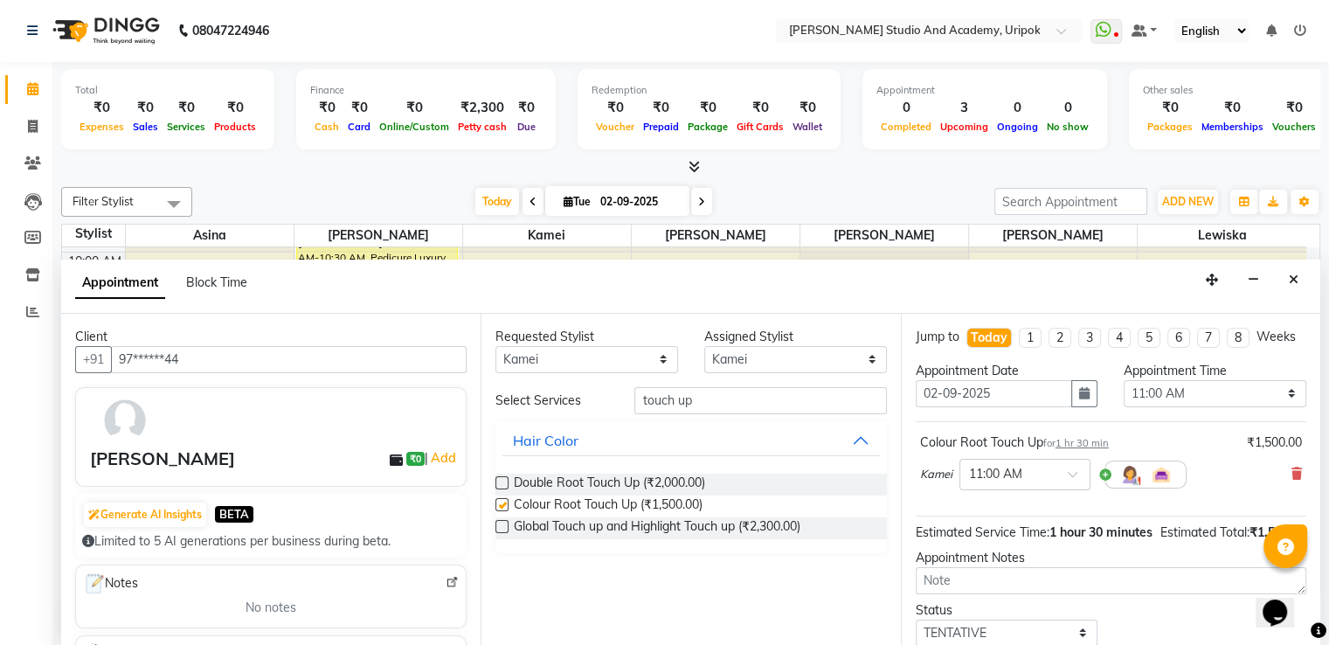
checkbox input "false"
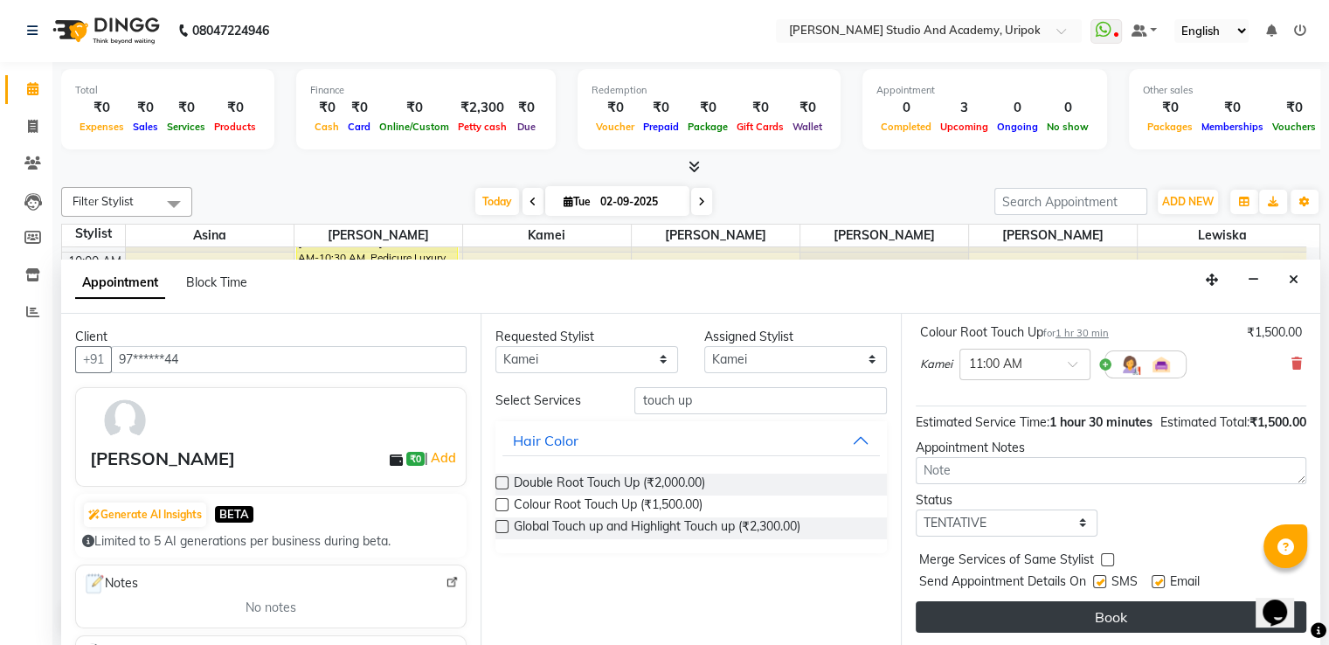
click at [1145, 624] on button "Book" at bounding box center [1111, 616] width 391 height 31
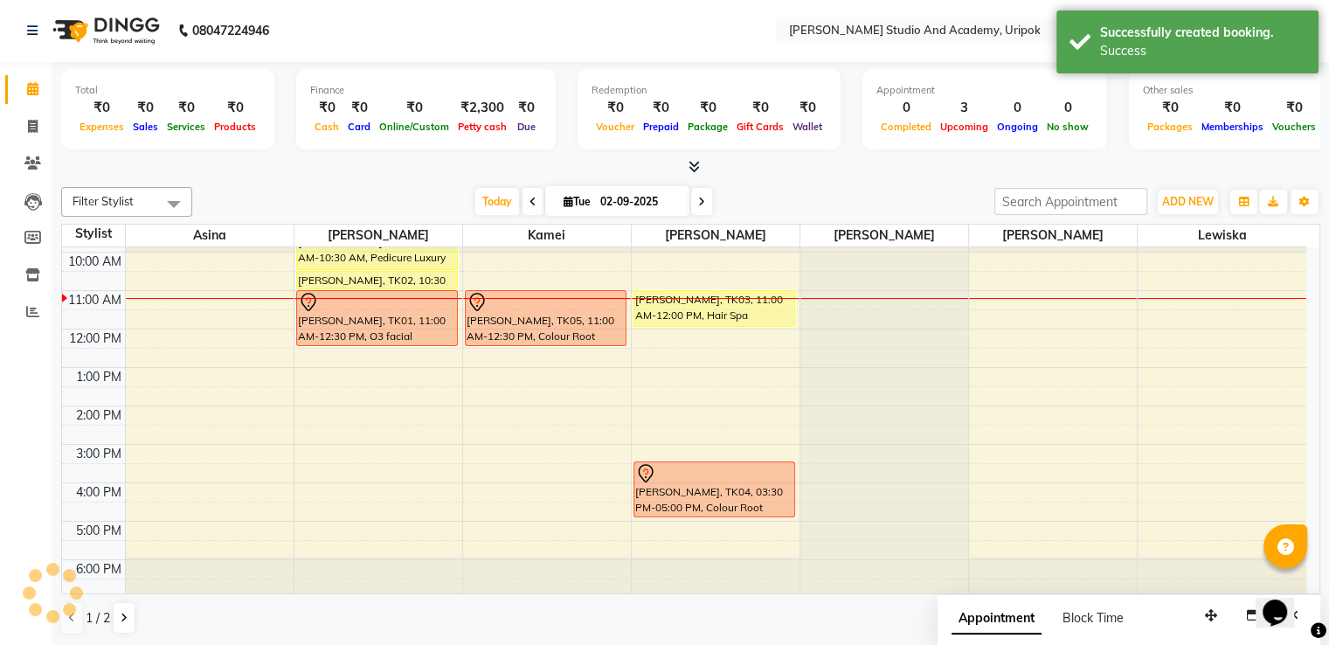
scroll to position [0, 0]
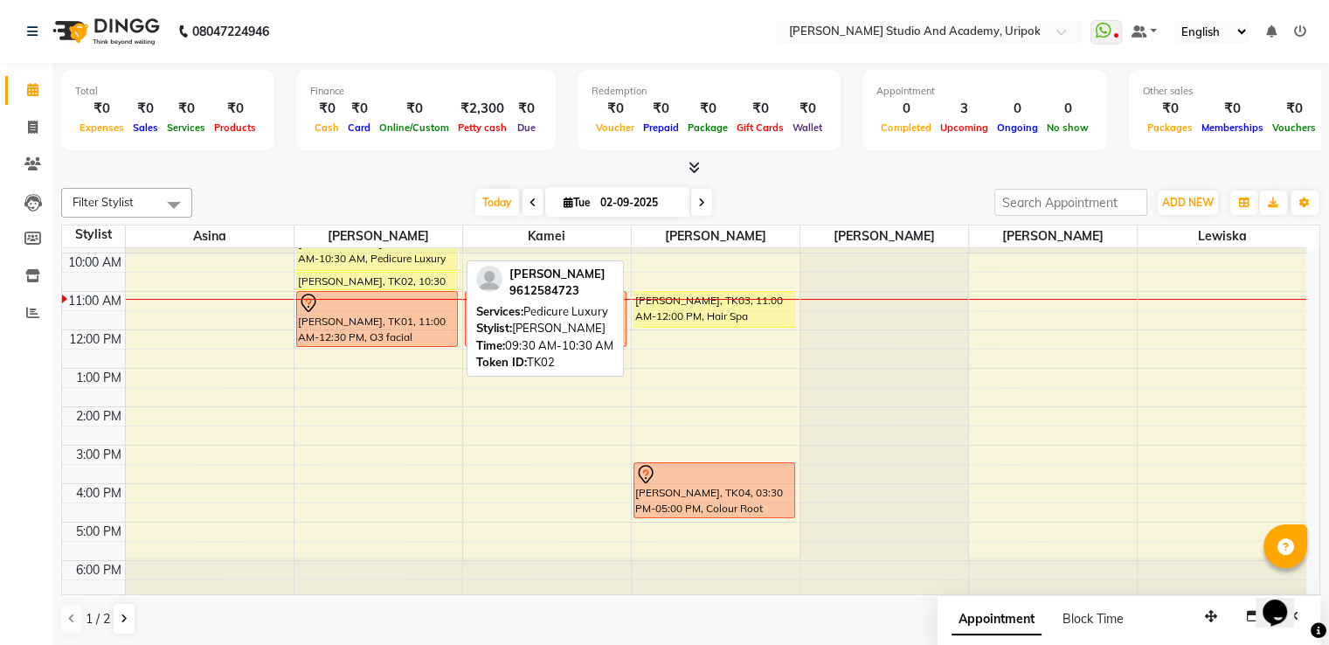
click at [419, 268] on div at bounding box center [377, 270] width 160 height 7
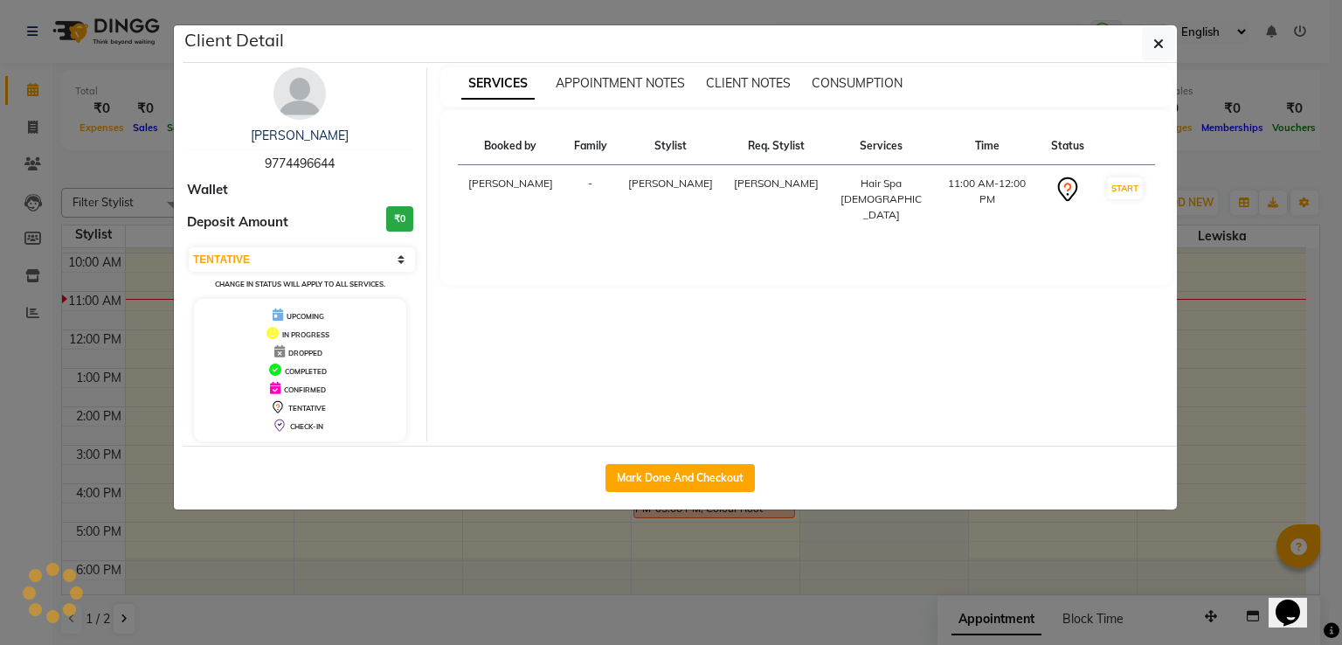
select select "1"
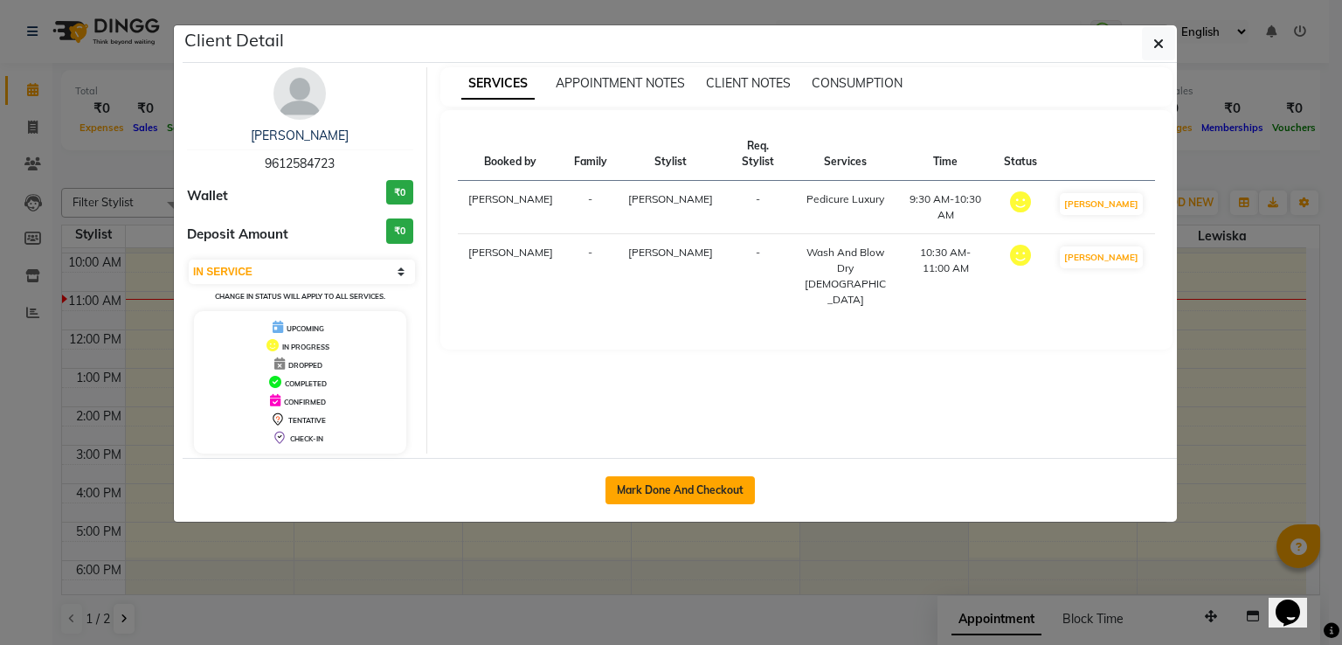
click at [724, 487] on button "Mark Done And Checkout" at bounding box center [680, 490] width 149 height 28
select select "service"
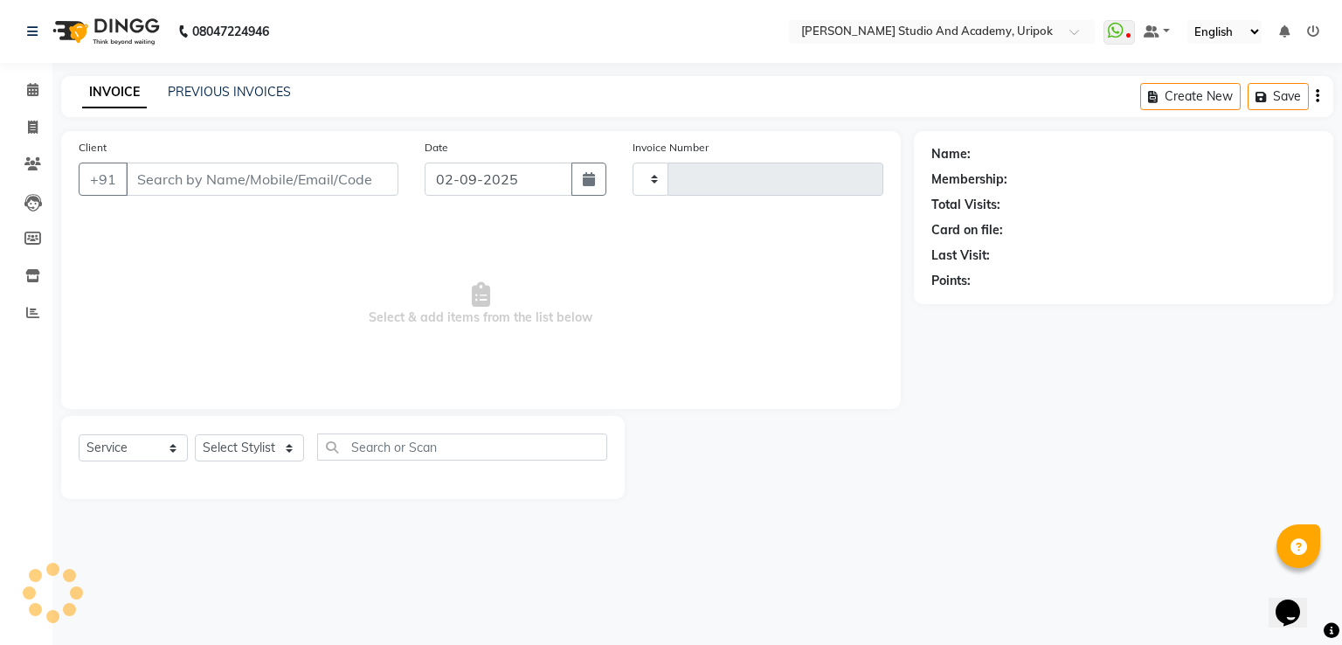
type input "1178"
select select "4880"
type input "96******23"
select select "84642"
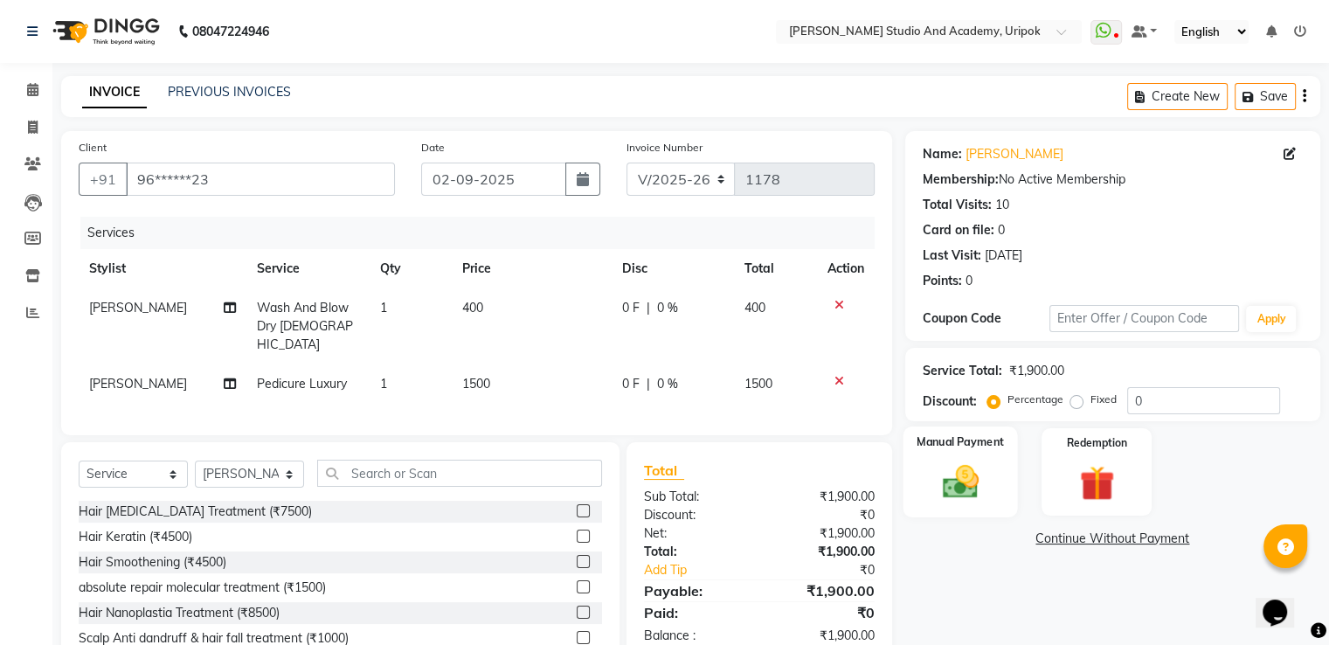
click at [950, 458] on div "Manual Payment" at bounding box center [960, 471] width 114 height 90
click at [1082, 536] on span "GPay" at bounding box center [1094, 540] width 36 height 20
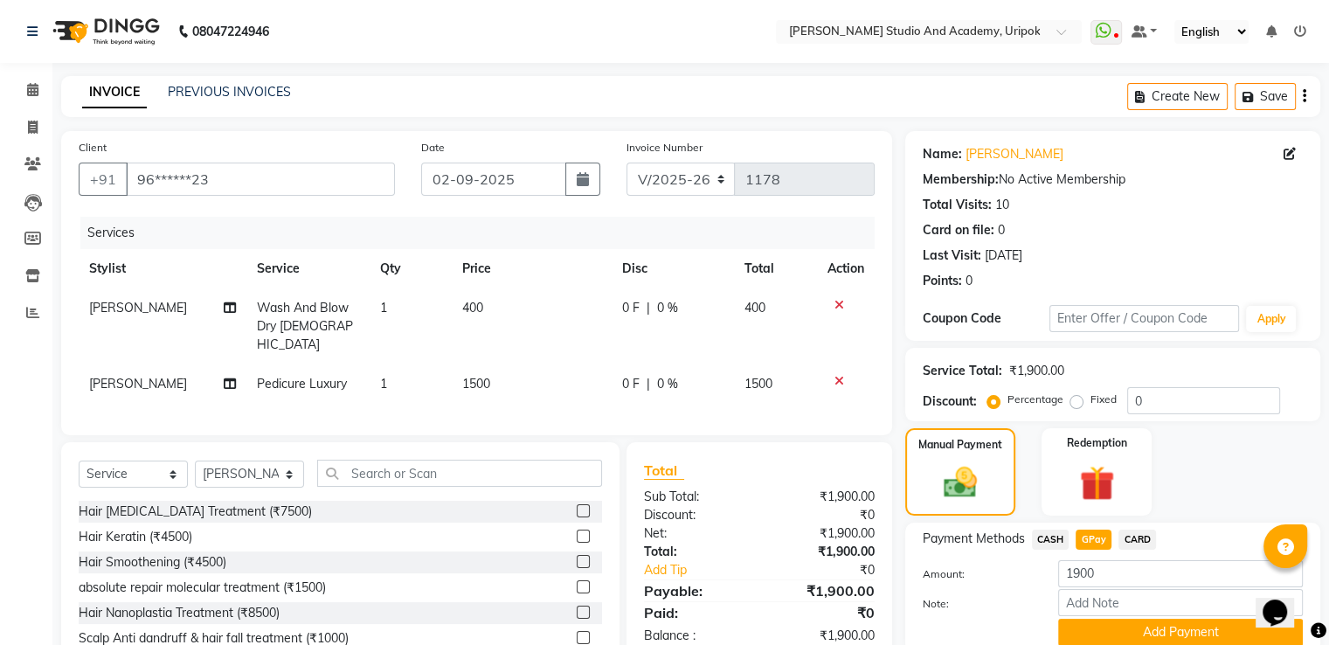
scroll to position [77, 0]
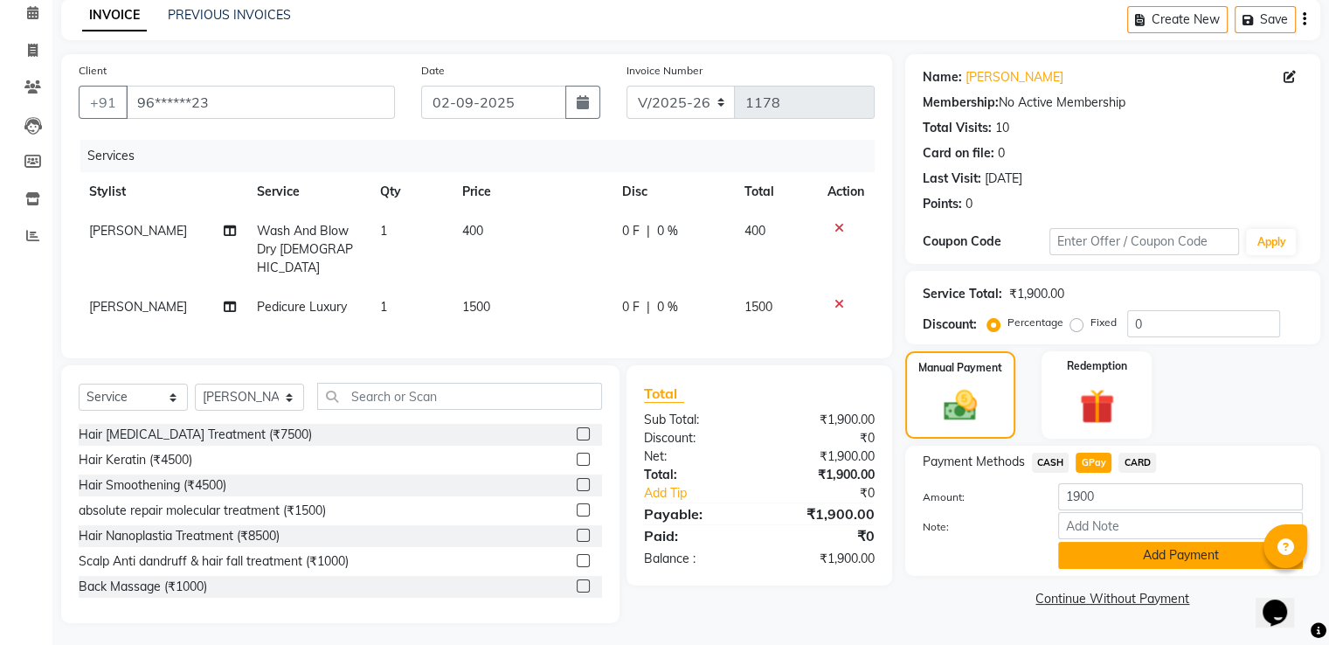
click at [1123, 550] on button "Add Payment" at bounding box center [1180, 555] width 245 height 27
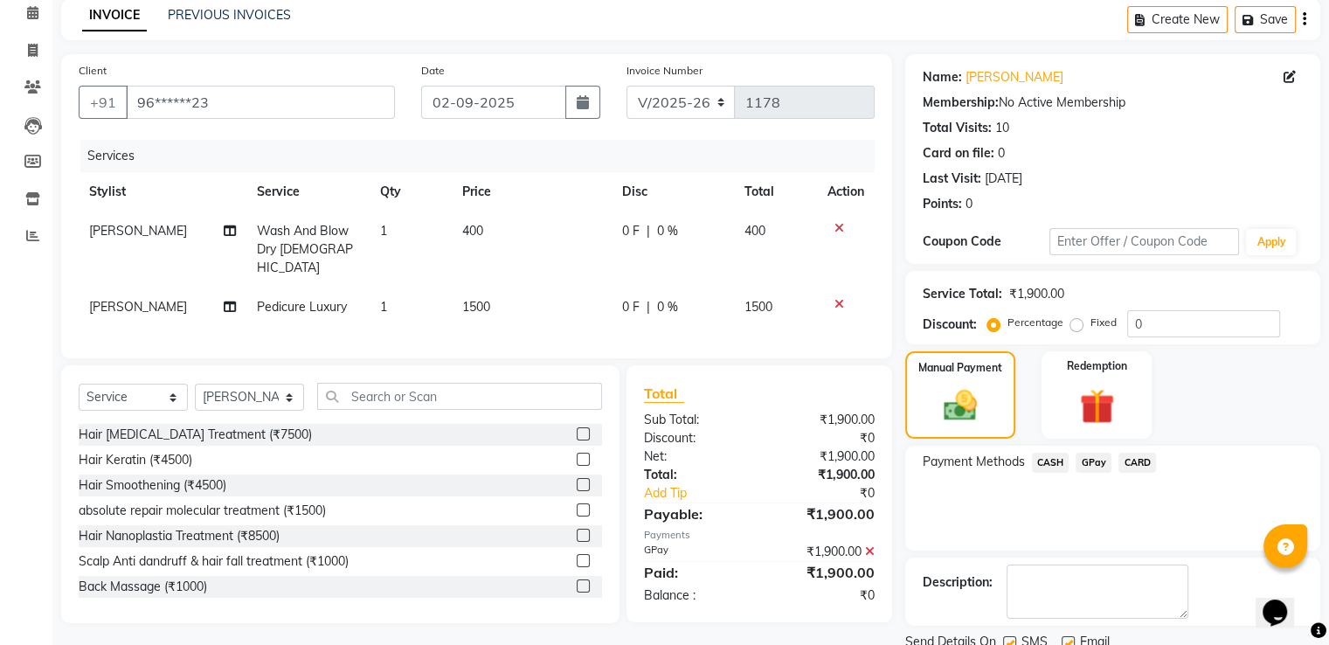
scroll to position [142, 0]
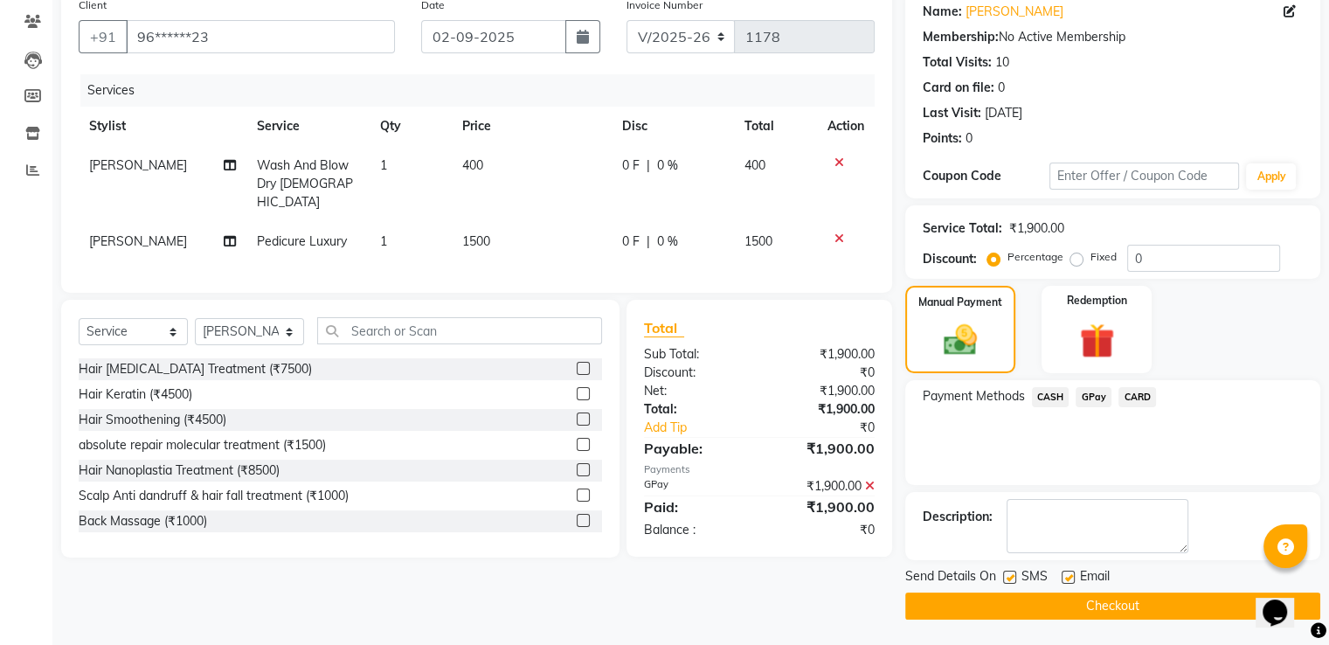
click at [1132, 613] on button "Checkout" at bounding box center [1112, 606] width 415 height 27
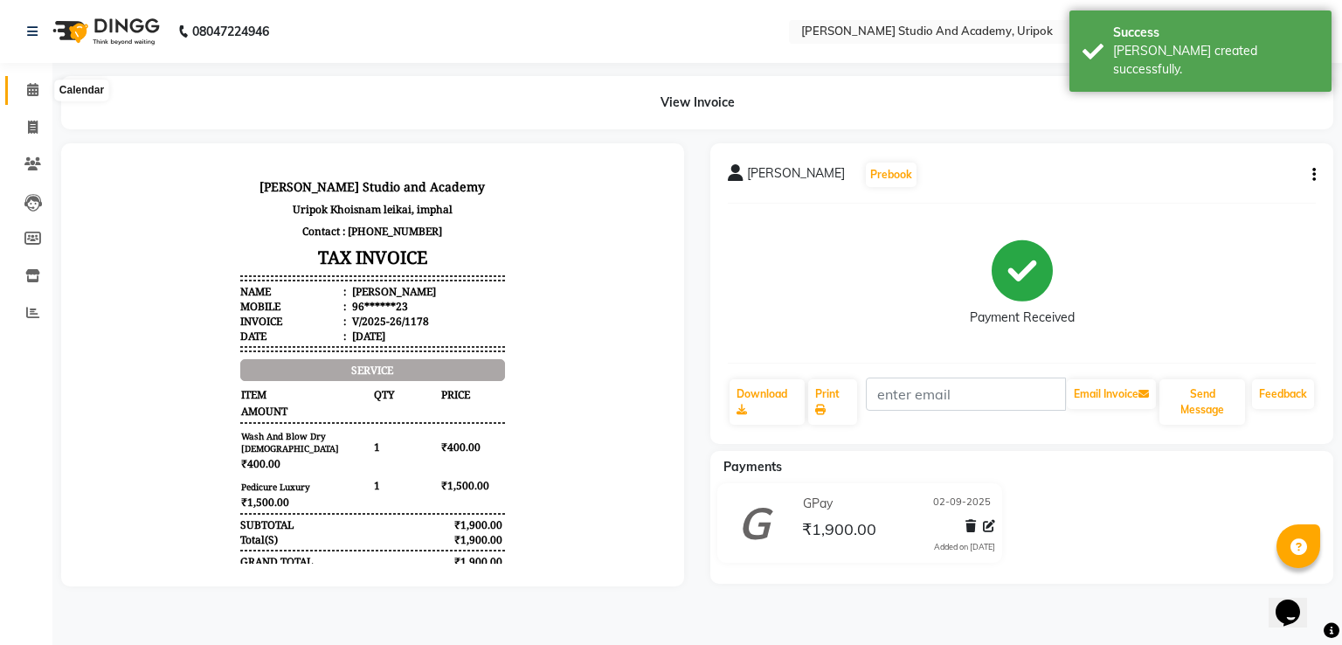
click at [27, 83] on icon at bounding box center [32, 89] width 11 height 13
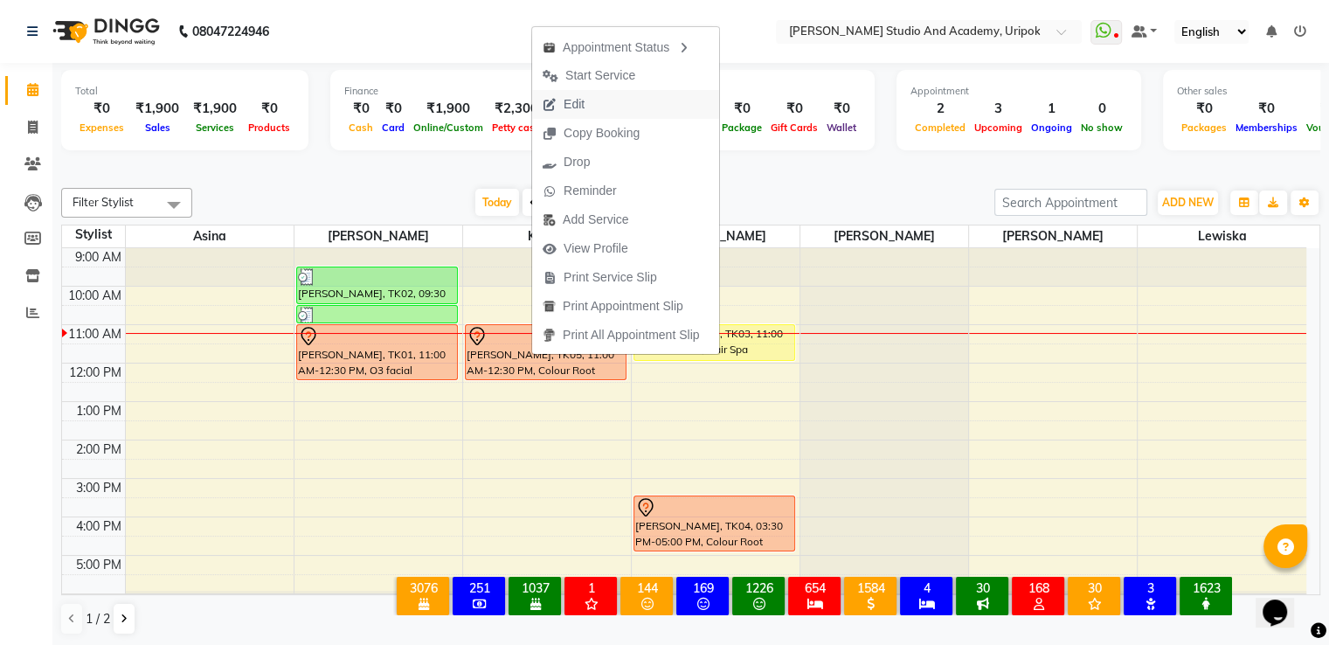
click at [577, 99] on span "Edit" at bounding box center [574, 104] width 21 height 18
select select "tentative"
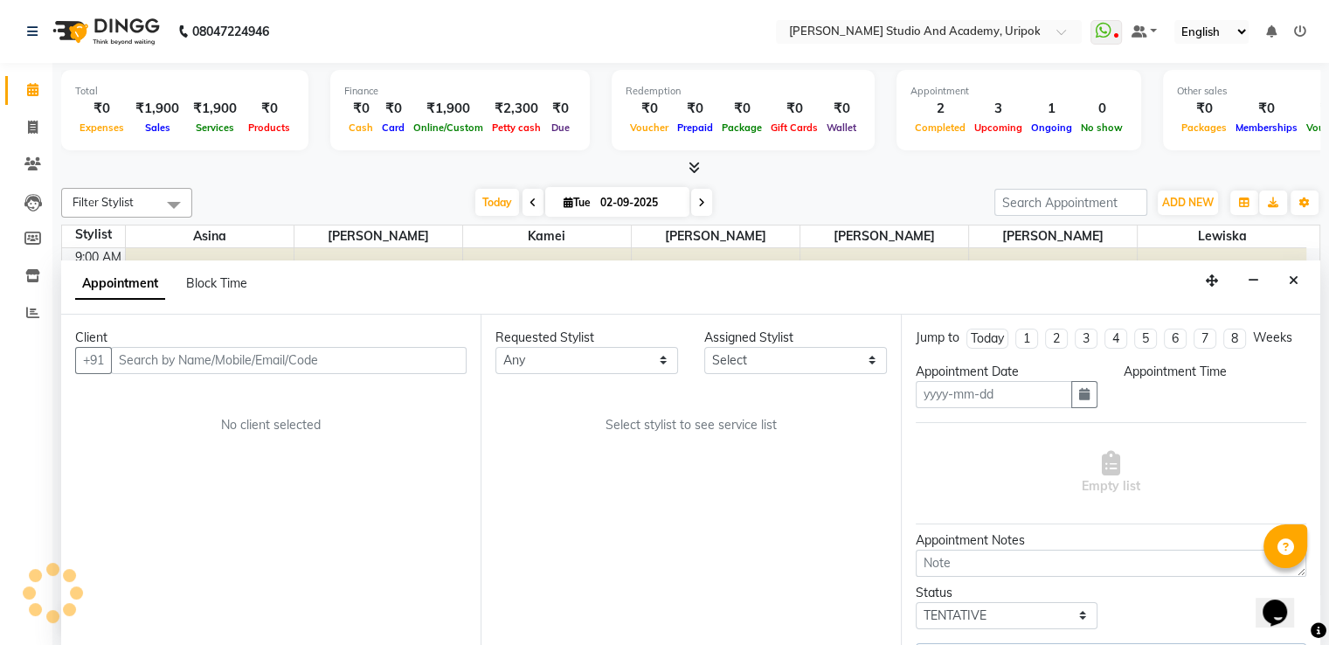
scroll to position [1, 0]
type input "02-09-2025"
select select "660"
select select "71758"
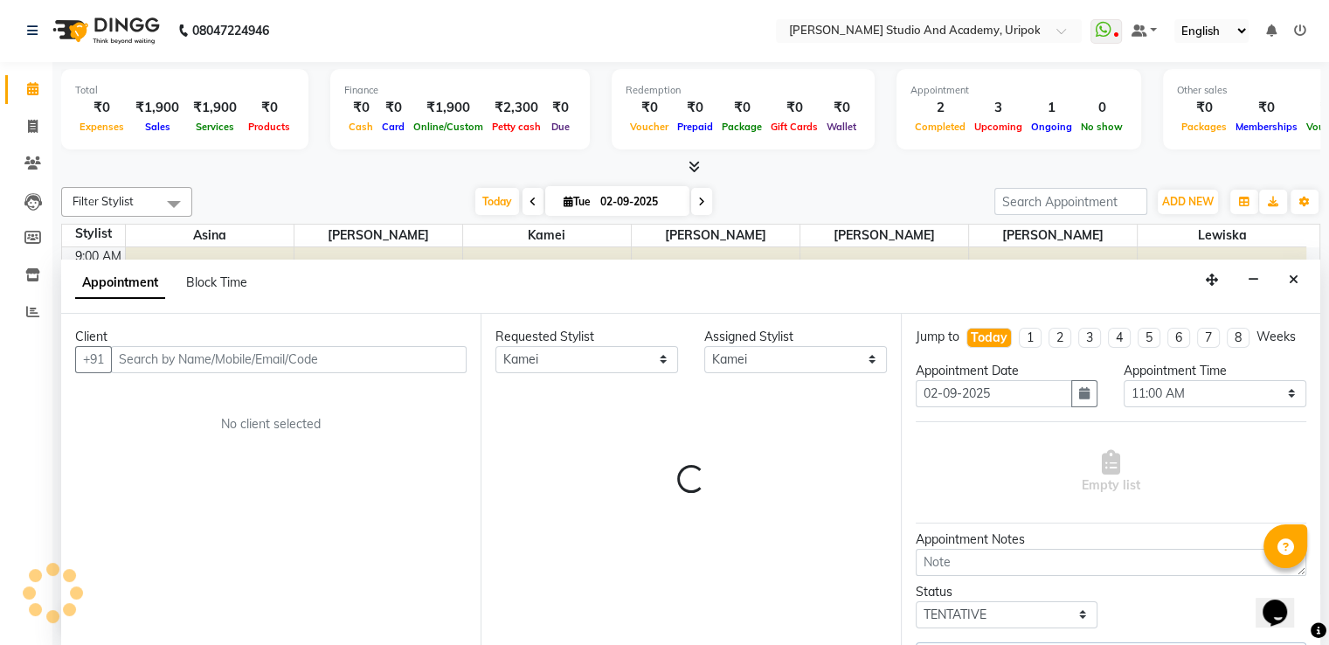
scroll to position [33, 0]
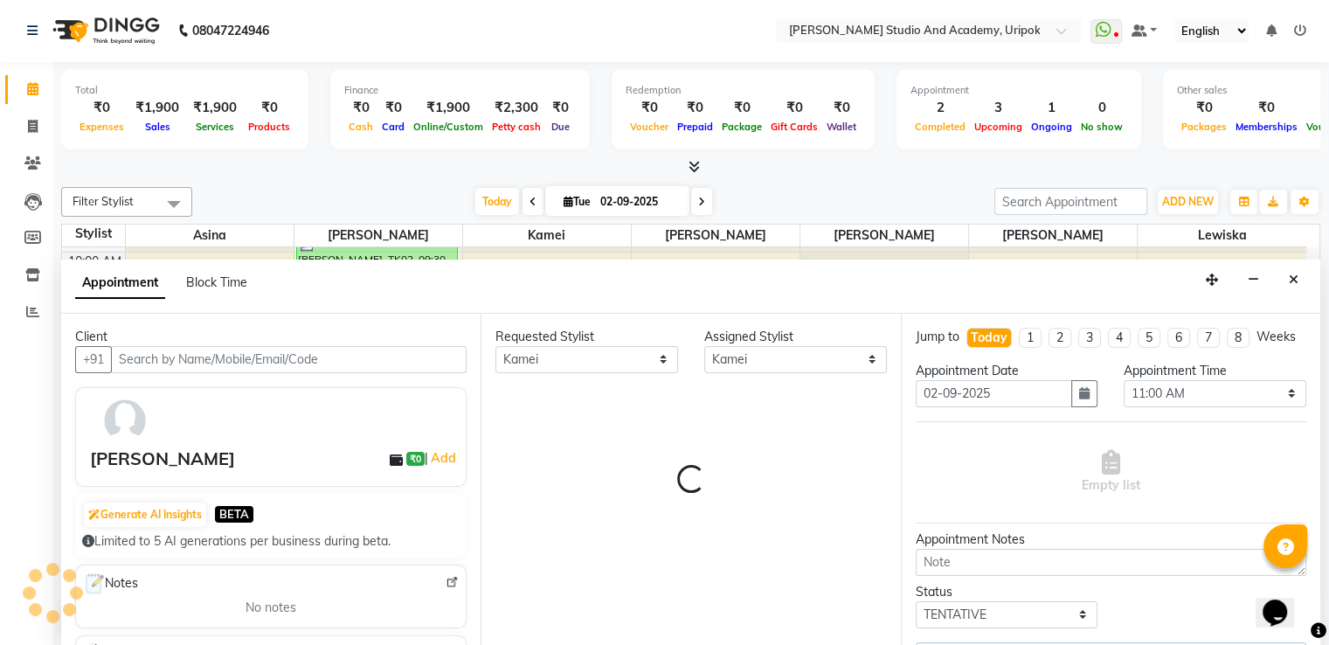
select select "2142"
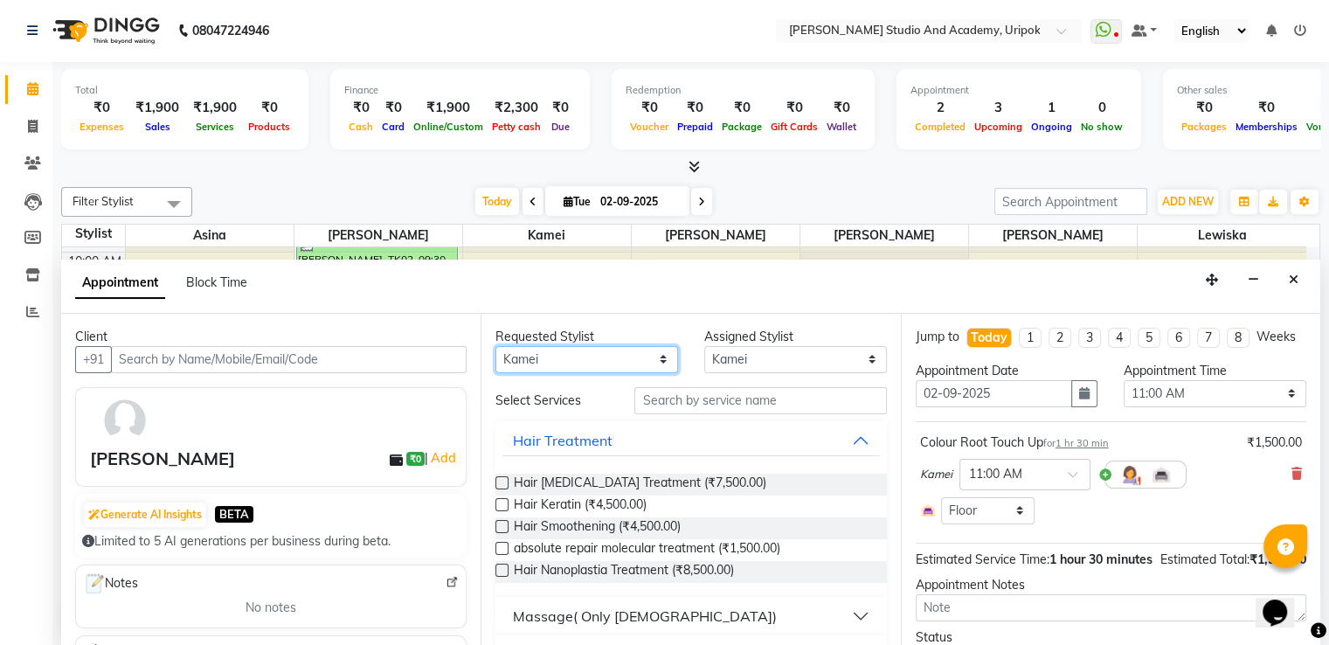
click at [642, 364] on select "Any [PERSON_NAME] [PERSON_NAME] Maimom [PERSON_NAME] [PERSON_NAME]" at bounding box center [587, 359] width 183 height 27
select select "29614"
click at [496, 346] on select "Any [PERSON_NAME] [PERSON_NAME] Maimom [PERSON_NAME] [PERSON_NAME]" at bounding box center [587, 359] width 183 height 27
select select "29614"
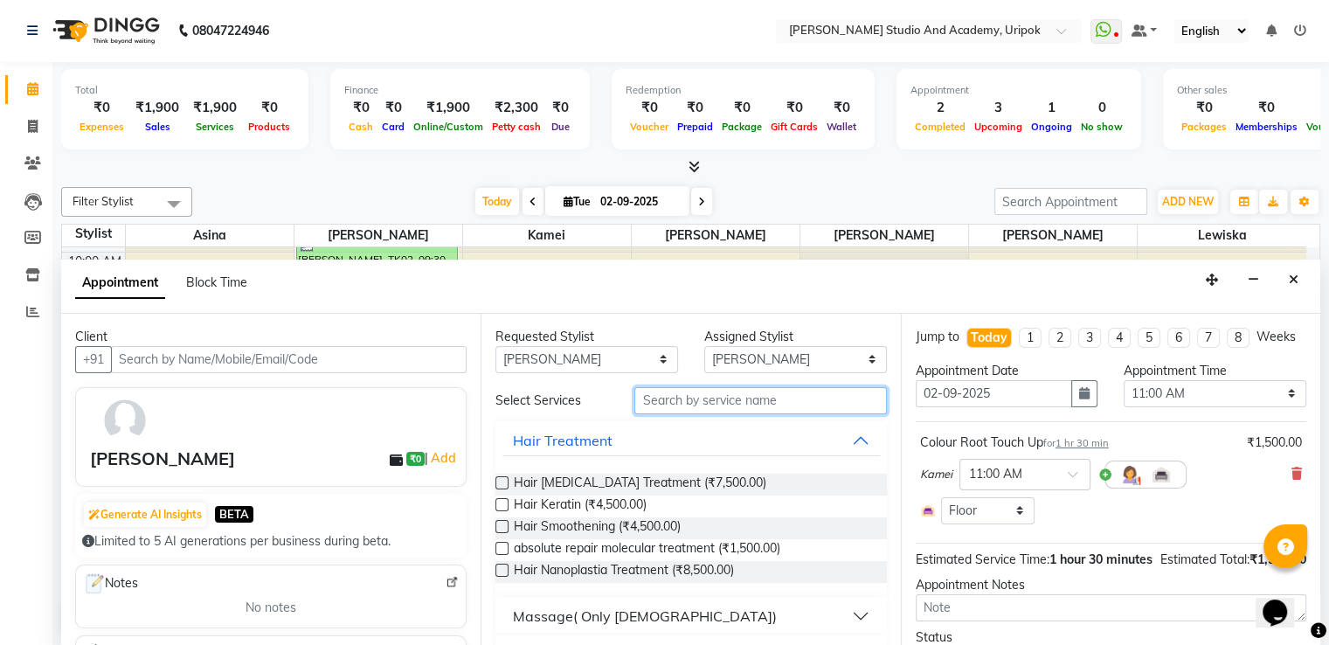
click at [645, 409] on input "text" at bounding box center [760, 400] width 252 height 27
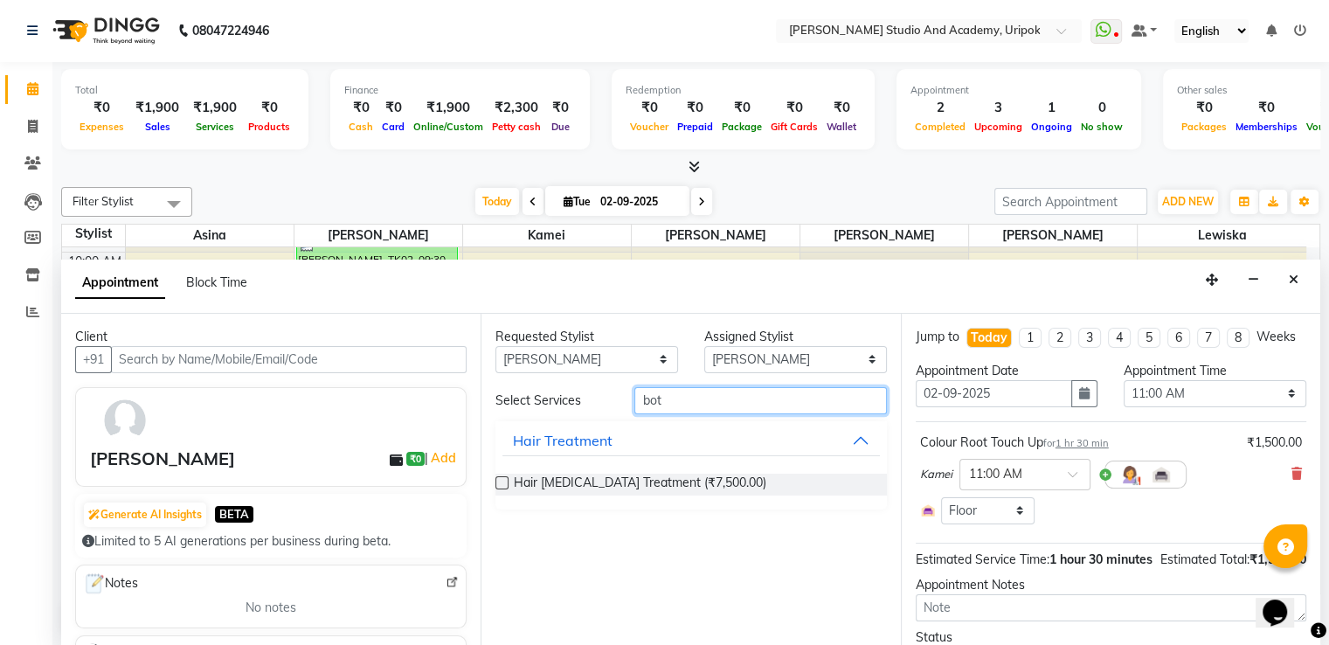
type input "bot"
click at [503, 480] on label at bounding box center [502, 482] width 13 height 13
click at [503, 480] on input "checkbox" at bounding box center [501, 484] width 11 height 11
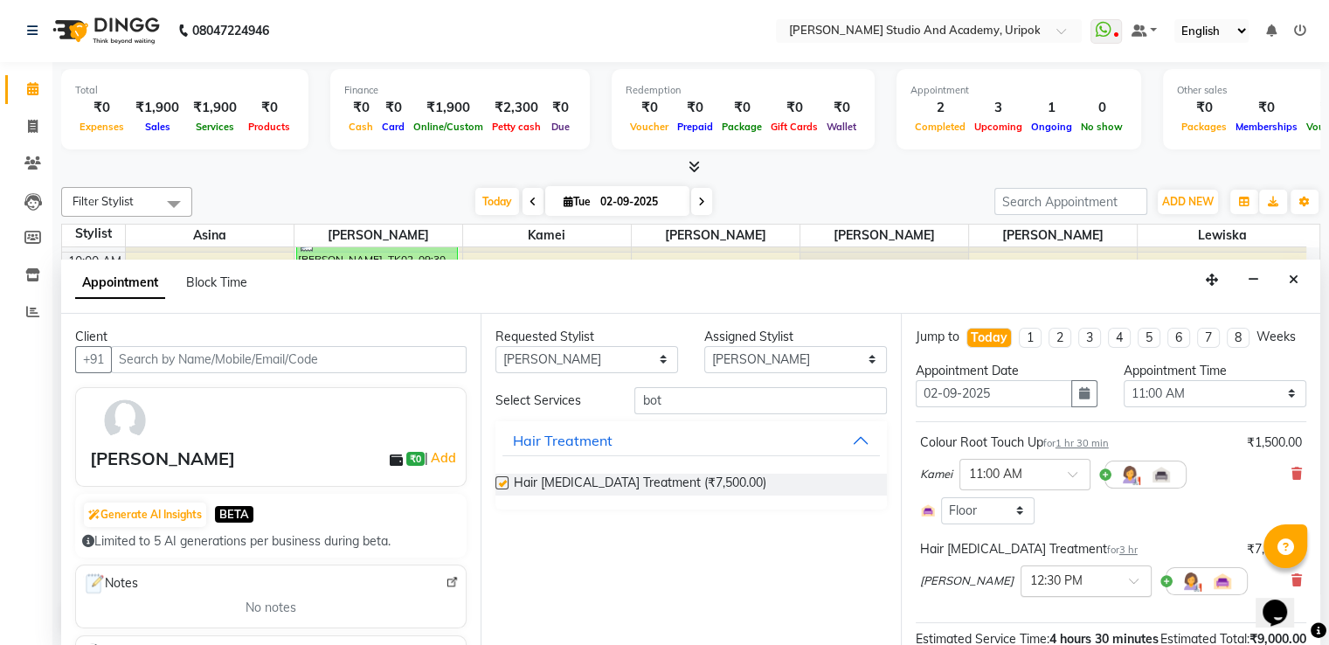
checkbox input "false"
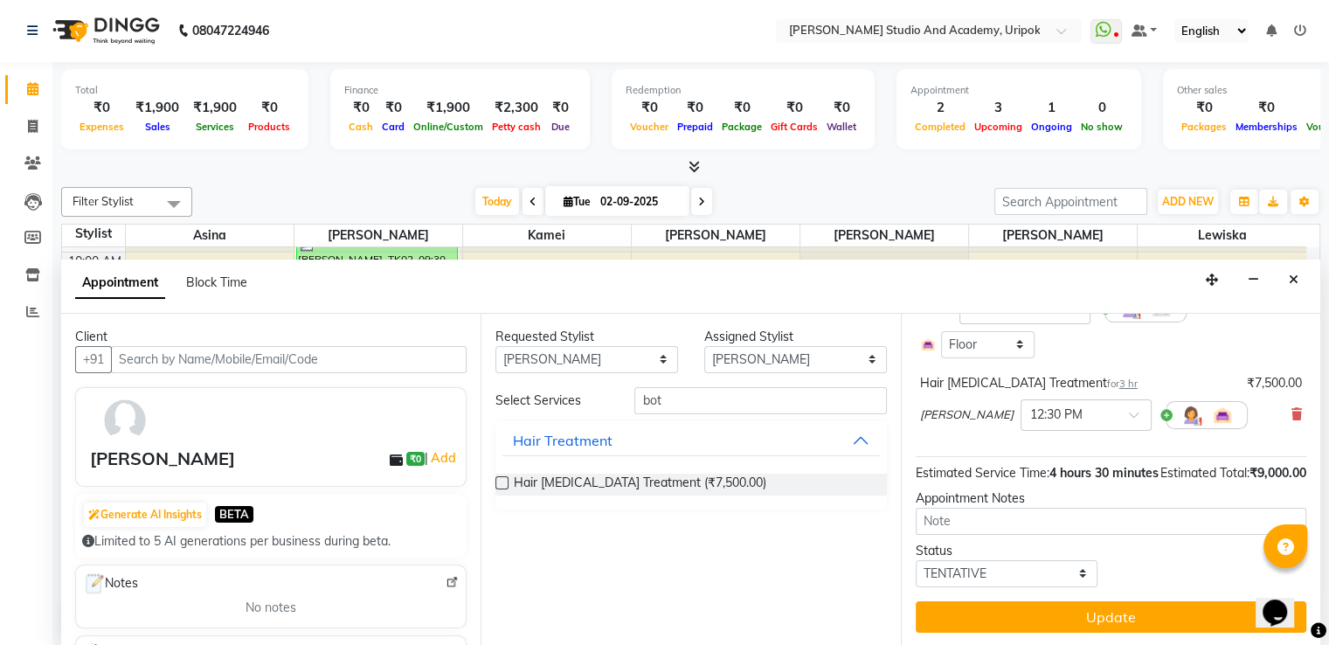
scroll to position [200, 0]
click at [1057, 405] on div at bounding box center [1086, 414] width 129 height 18
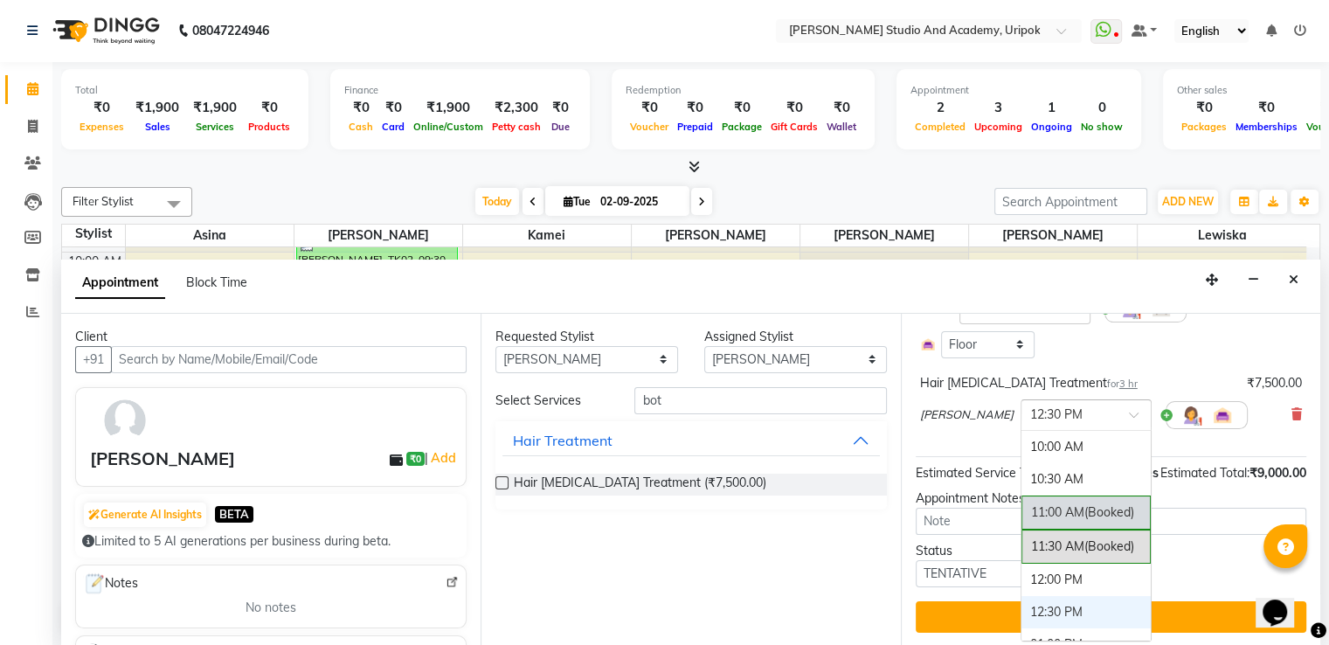
click at [1085, 504] on span "(Booked)" at bounding box center [1110, 512] width 50 height 16
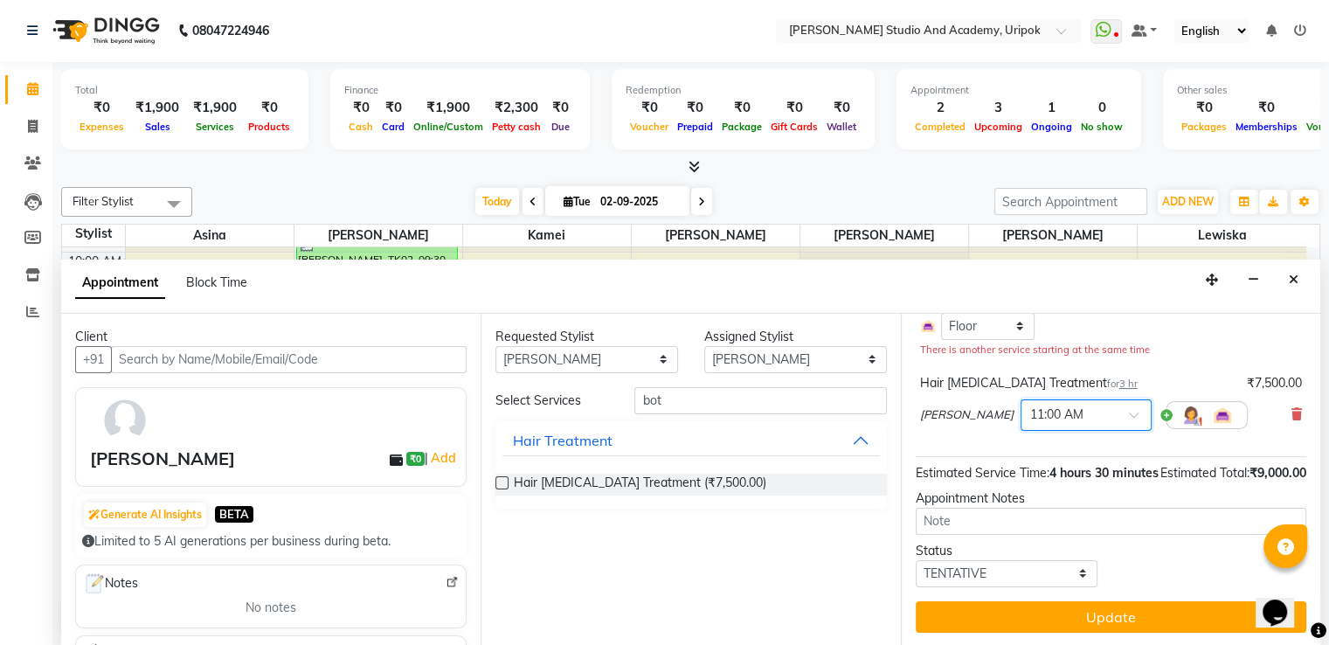
click at [1056, 417] on div at bounding box center [1086, 414] width 129 height 18
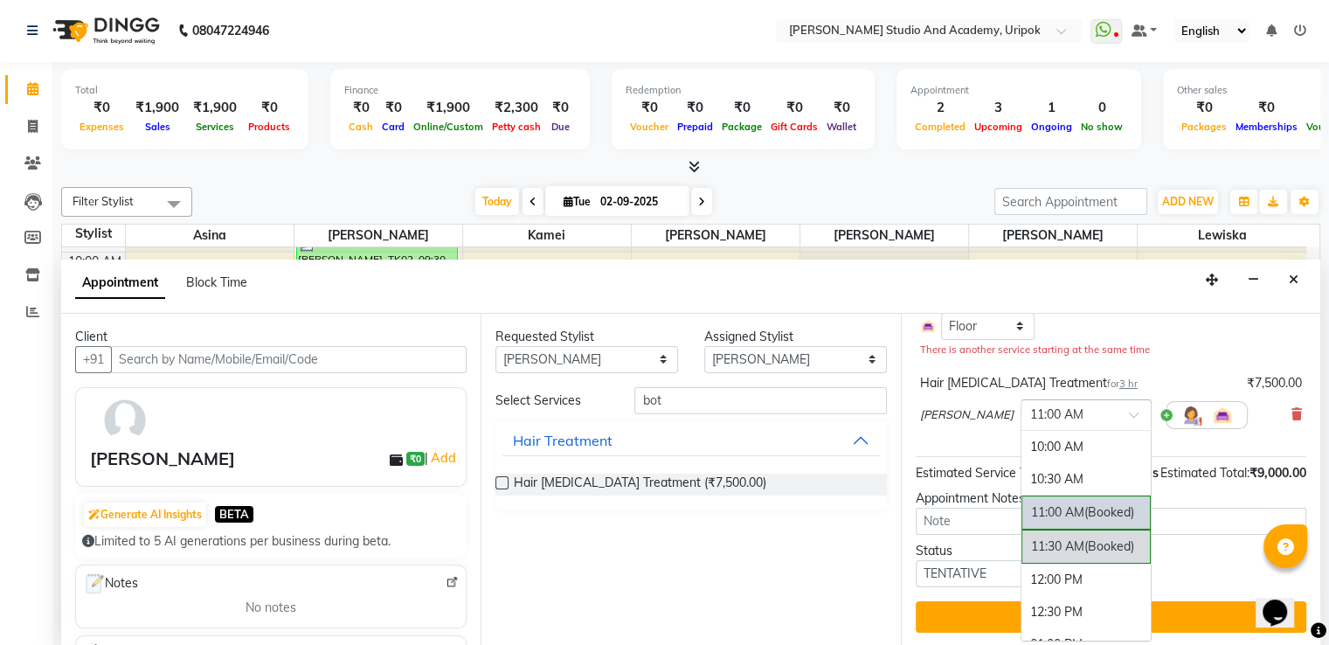
click at [1022, 539] on div "11:30 AM (Booked)" at bounding box center [1086, 547] width 129 height 34
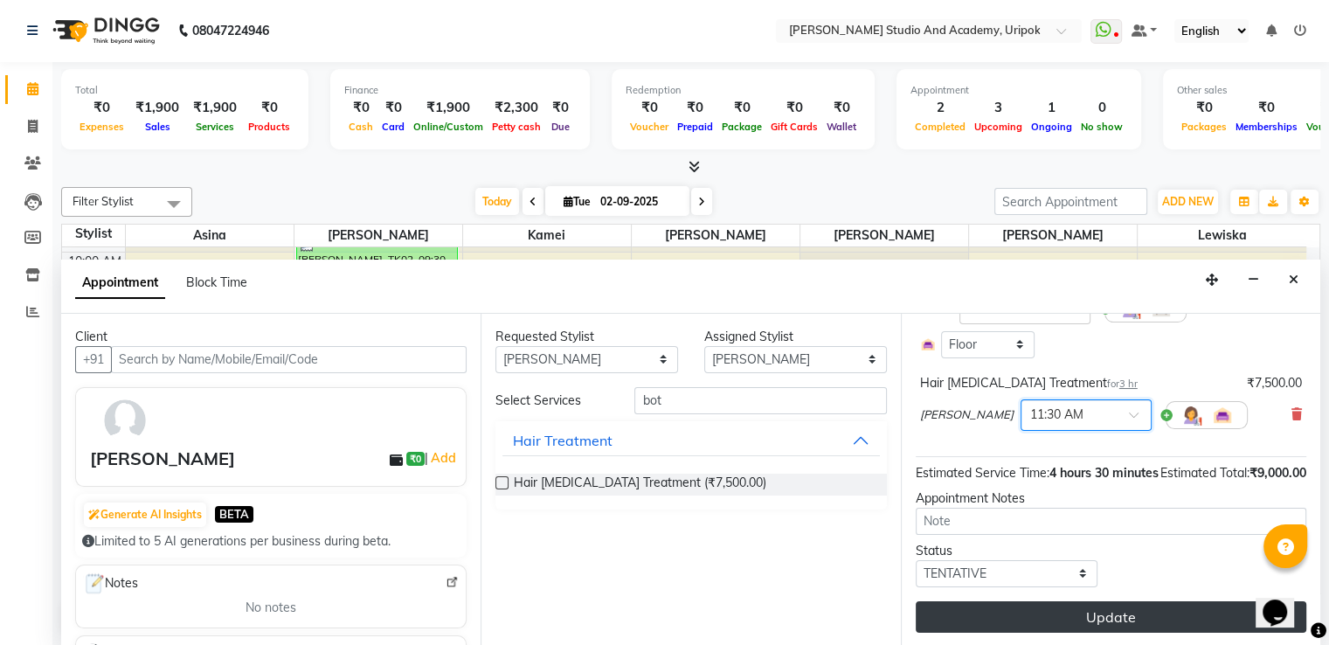
click at [1087, 627] on button "Update" at bounding box center [1111, 616] width 391 height 31
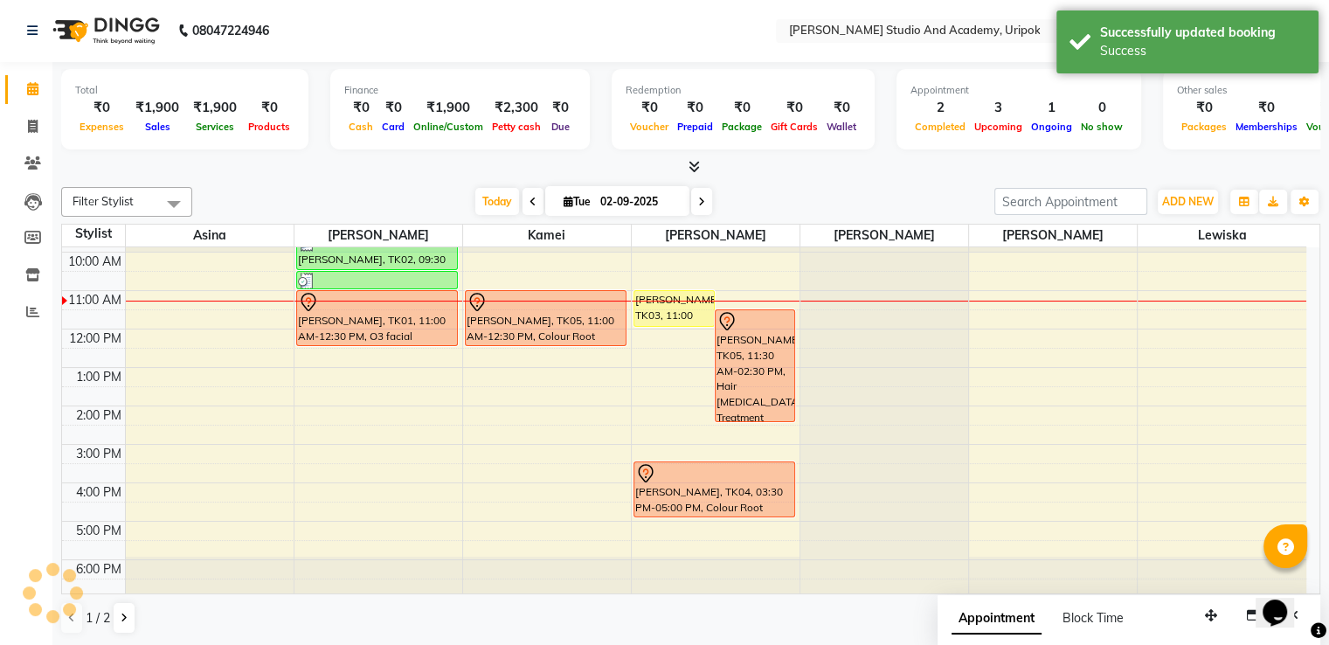
scroll to position [0, 0]
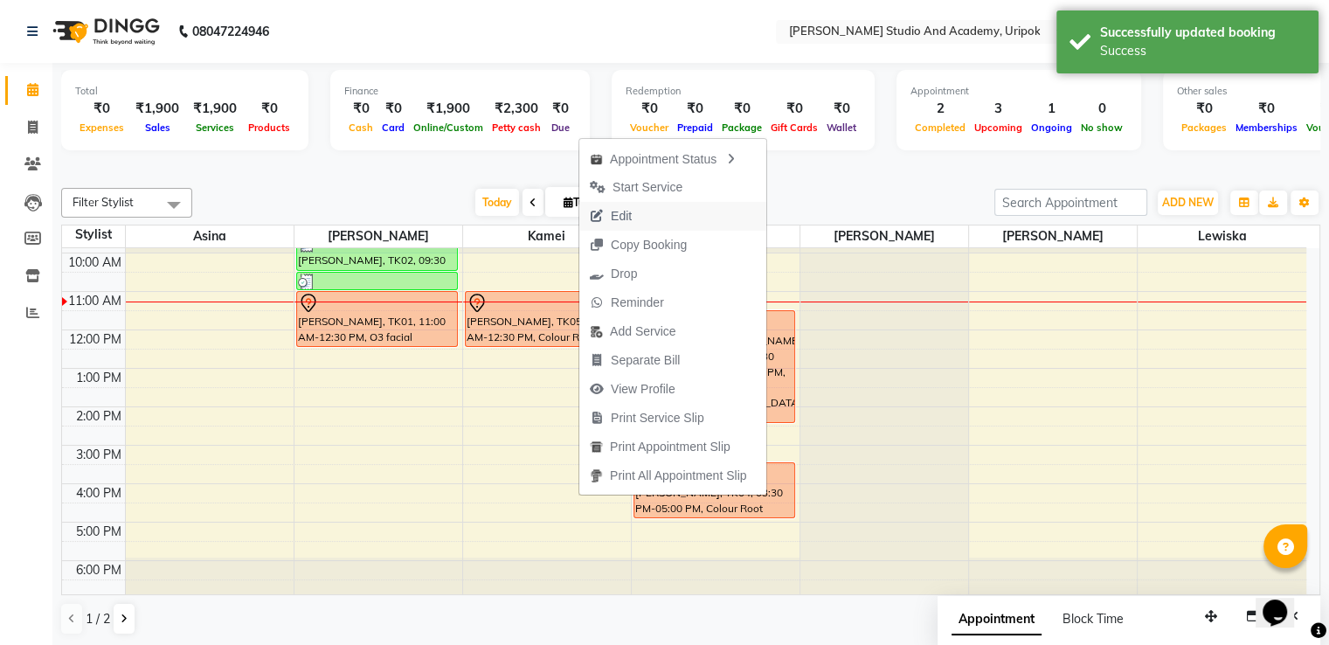
click at [623, 221] on span "Edit" at bounding box center [621, 216] width 21 height 18
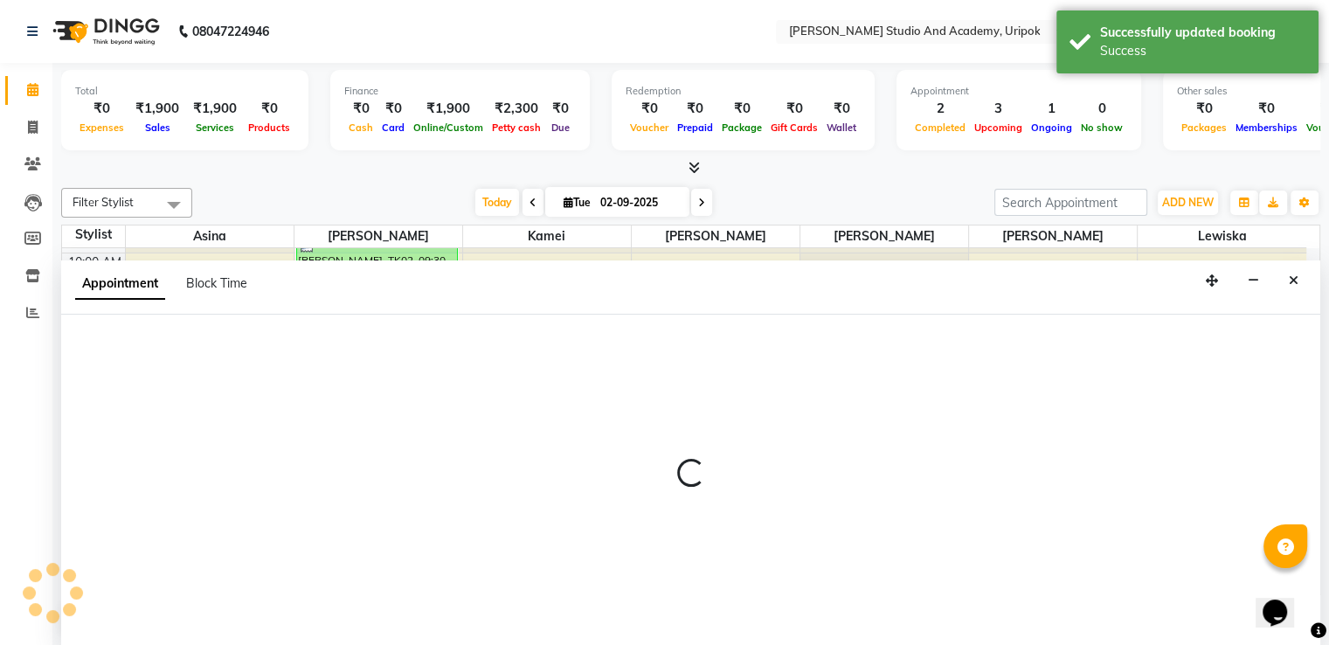
scroll to position [1, 0]
select select "tentative"
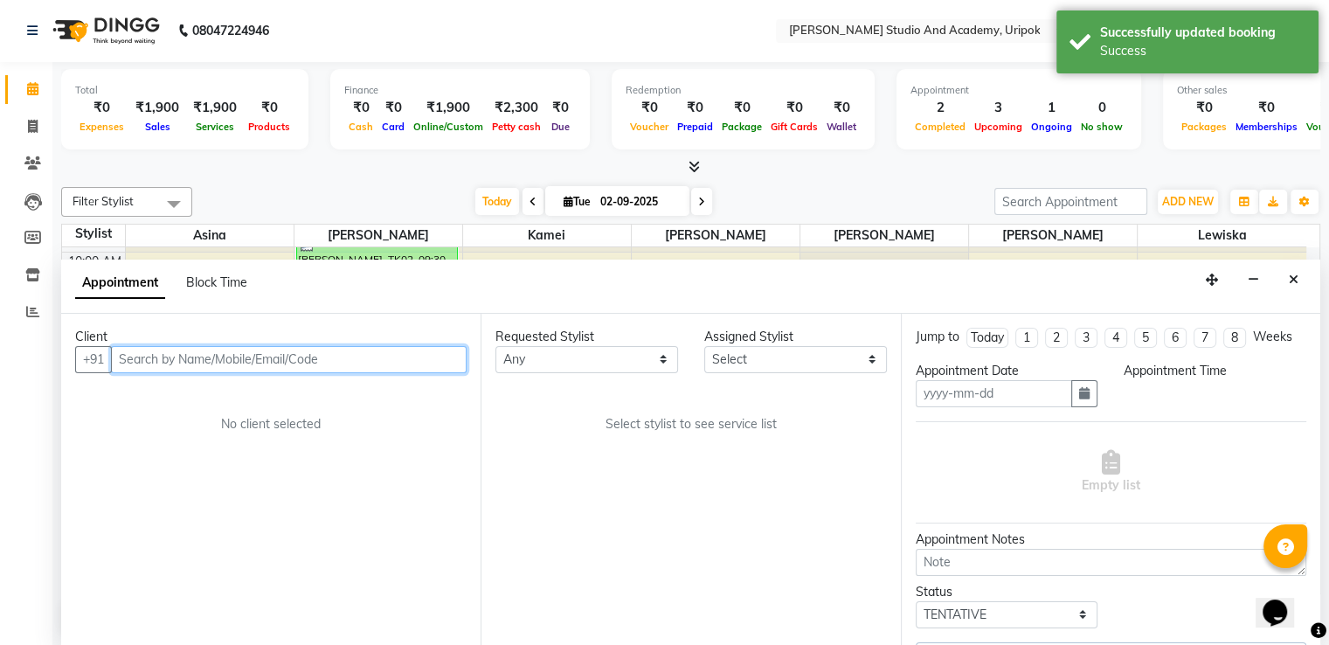
type input "02-09-2025"
select select "660"
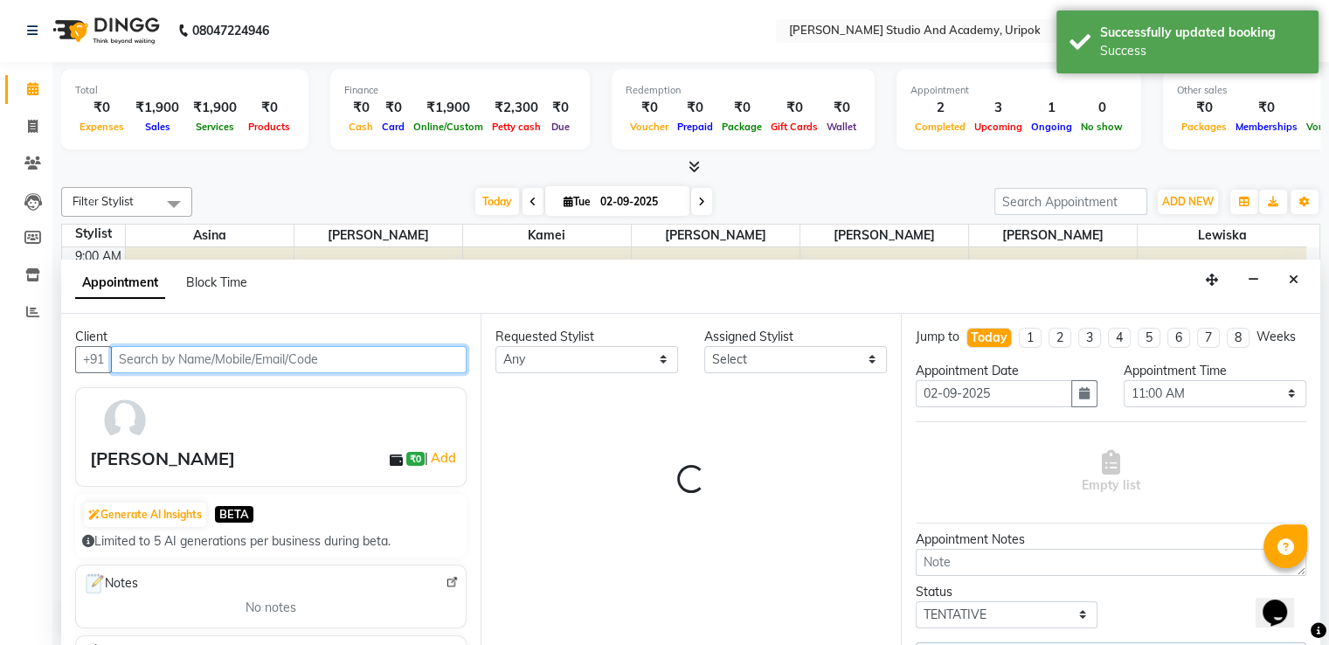
select select "29614"
select select "2142"
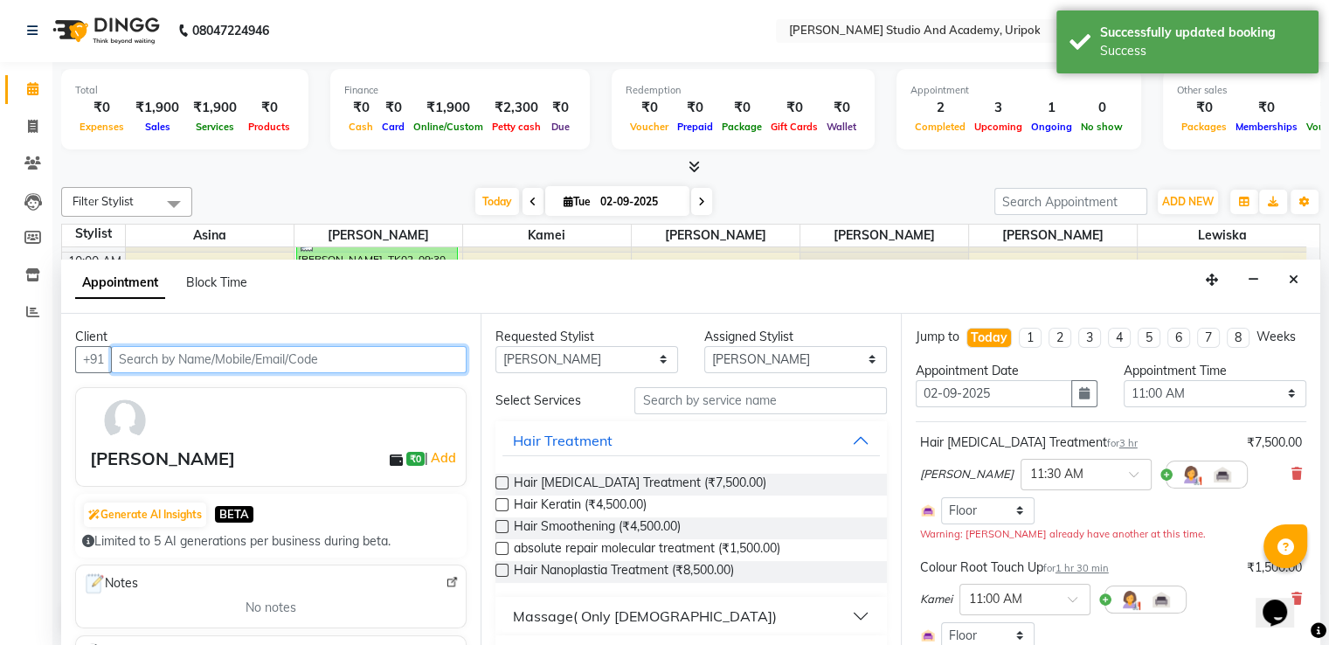
scroll to position [246, 0]
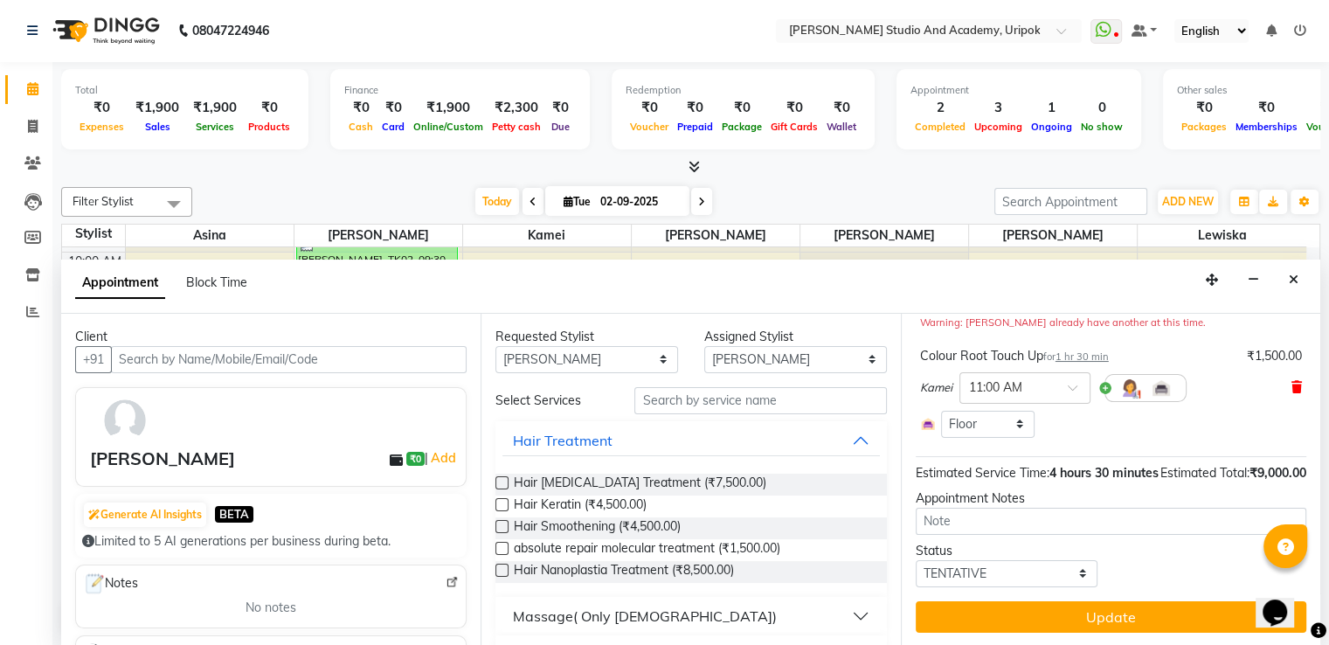
click at [1292, 378] on span at bounding box center [1297, 387] width 10 height 18
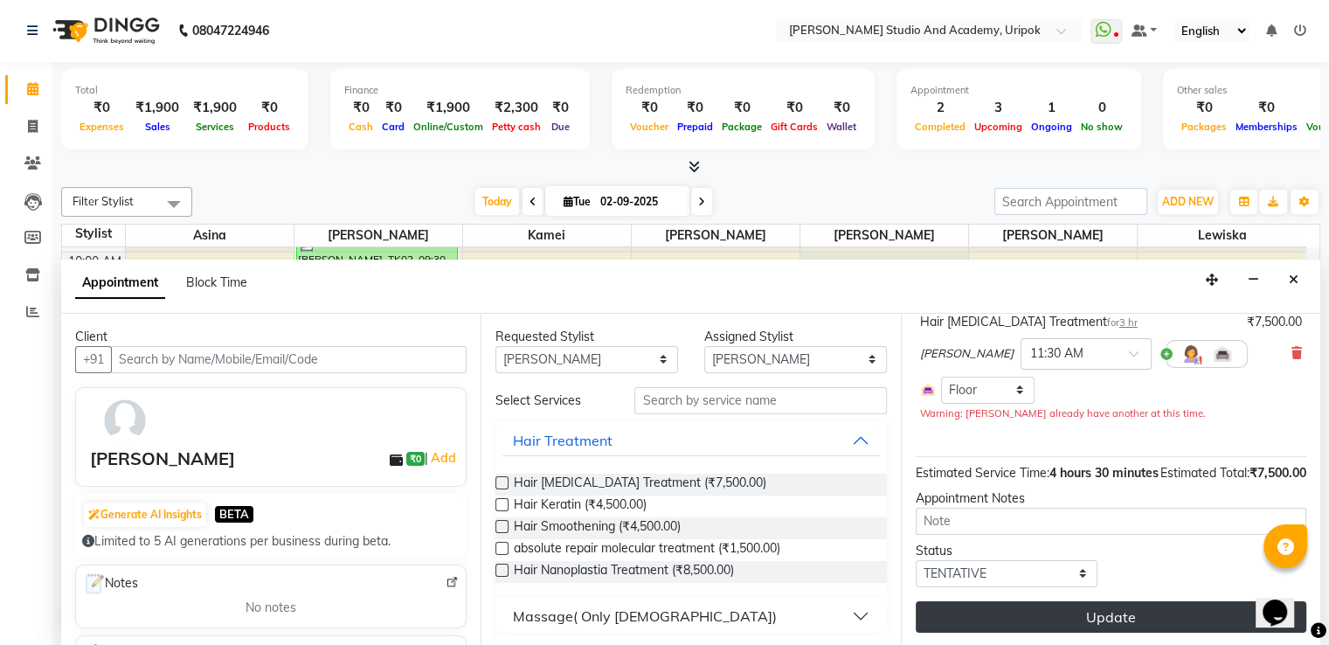
click at [1099, 611] on button "Update" at bounding box center [1111, 616] width 391 height 31
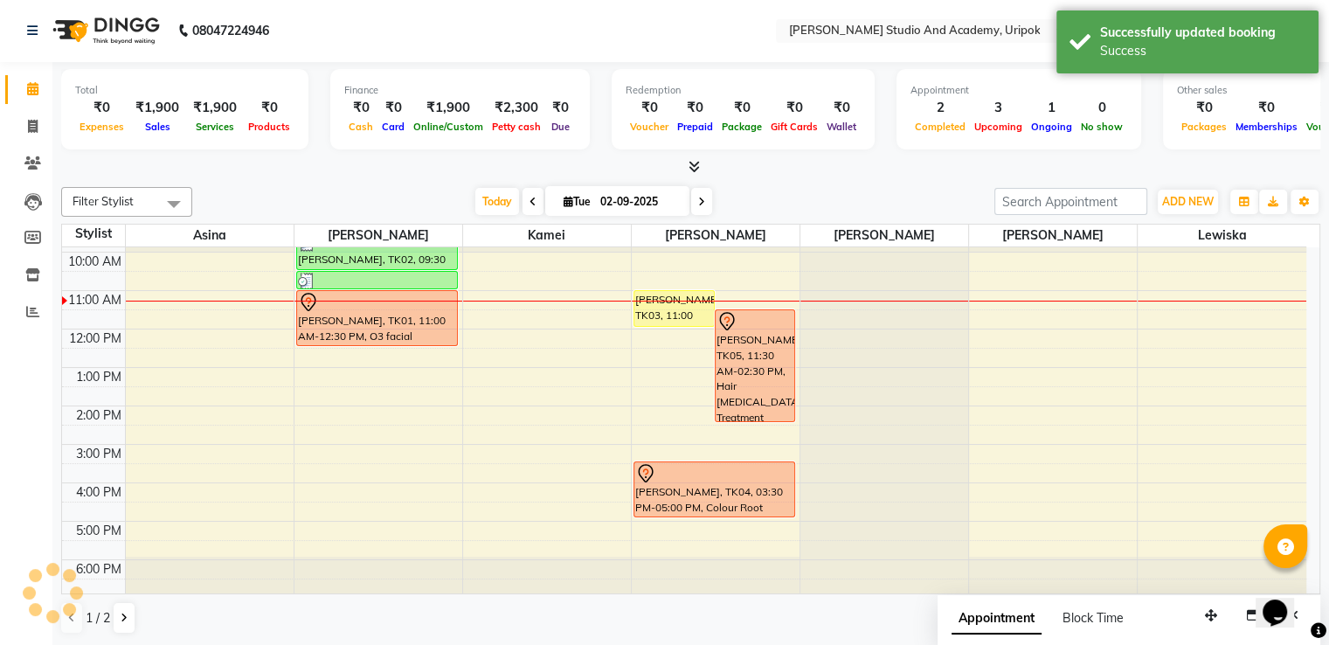
scroll to position [0, 0]
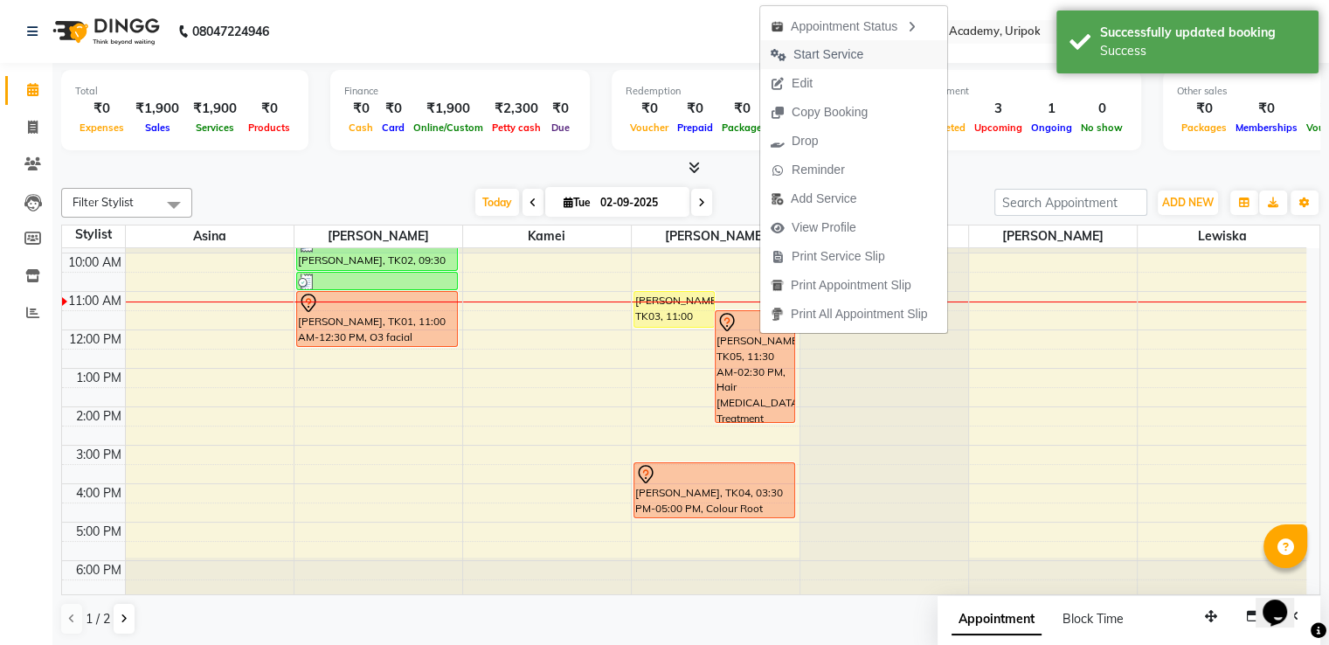
click at [819, 57] on span "Start Service" at bounding box center [829, 54] width 70 height 18
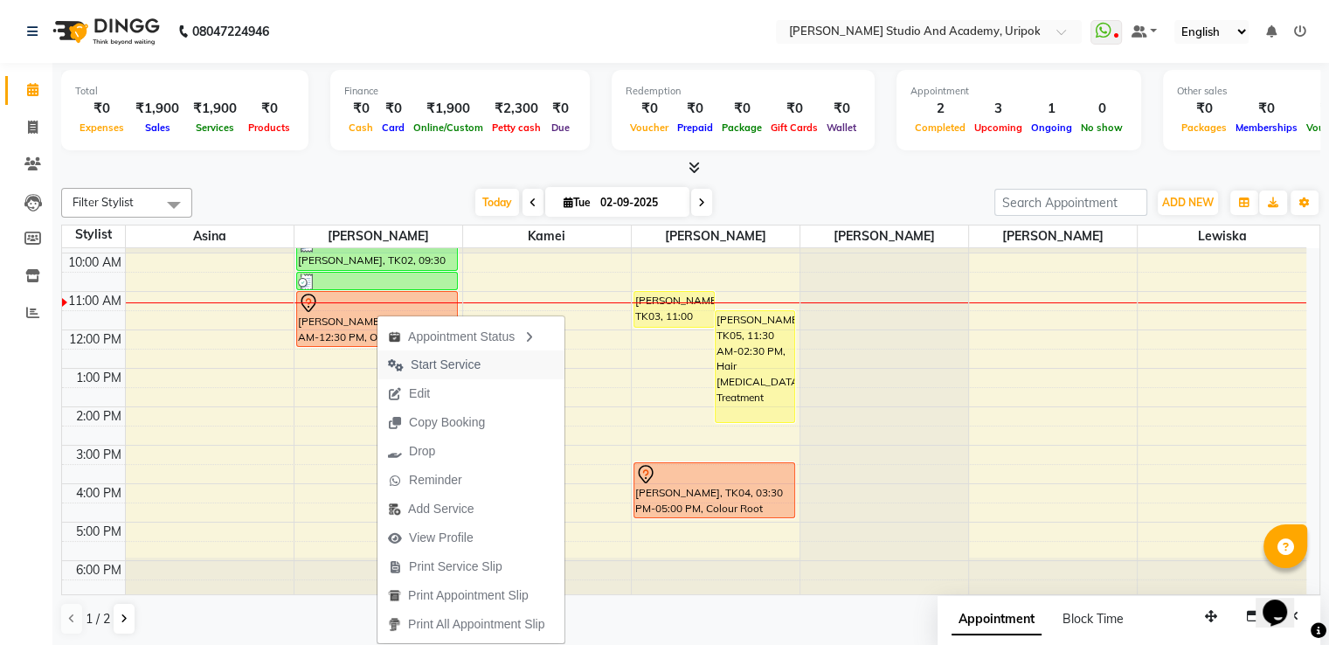
click at [430, 361] on span "Start Service" at bounding box center [446, 365] width 70 height 18
